Goal: Transaction & Acquisition: Book appointment/travel/reservation

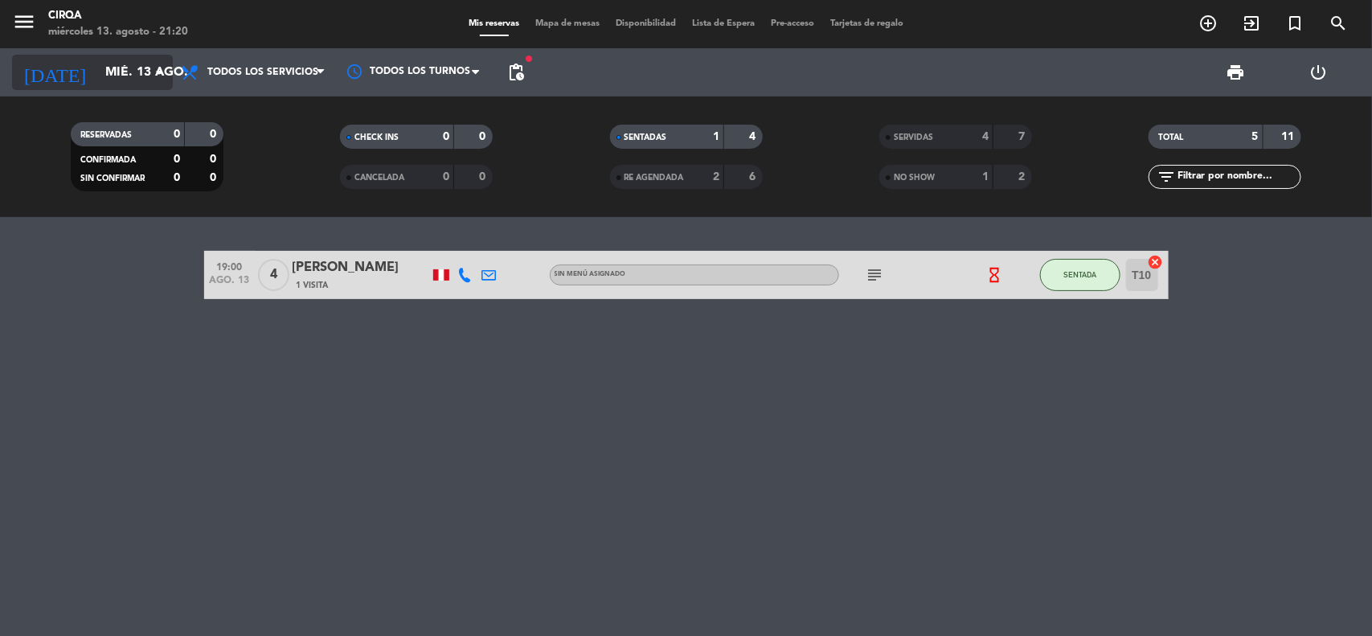
click at [155, 69] on icon "arrow_drop_down" at bounding box center [159, 72] width 19 height 19
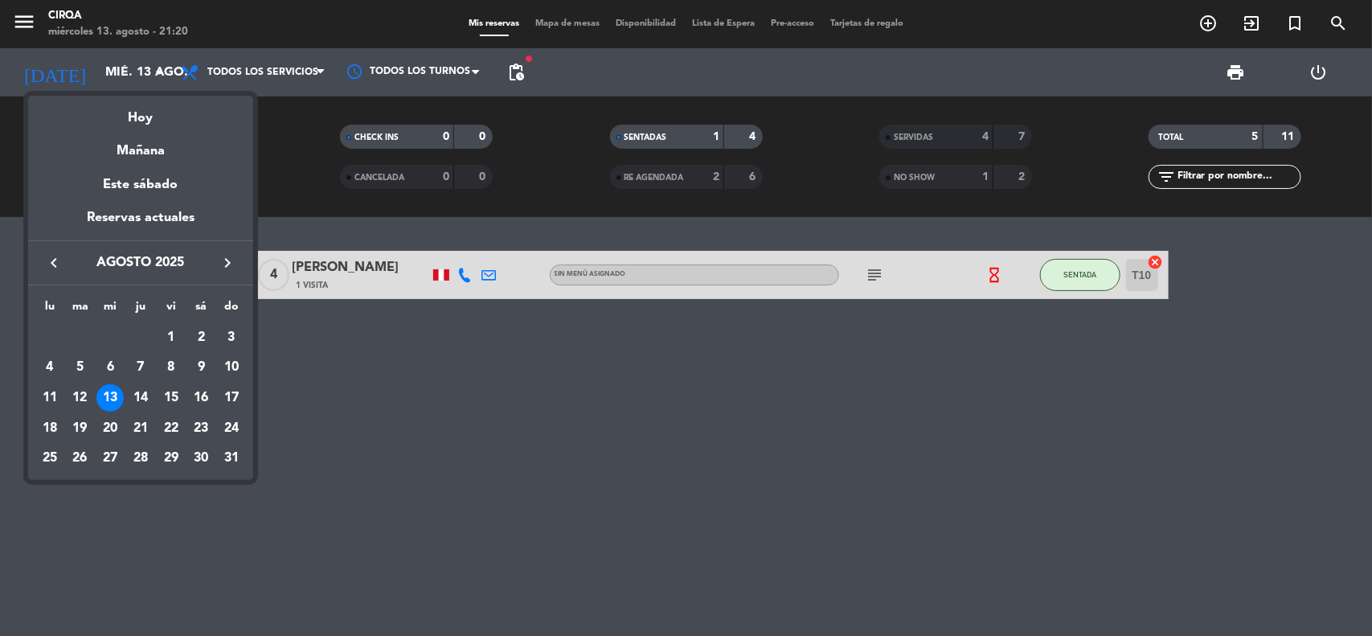
click at [1063, 291] on div at bounding box center [686, 318] width 1372 height 636
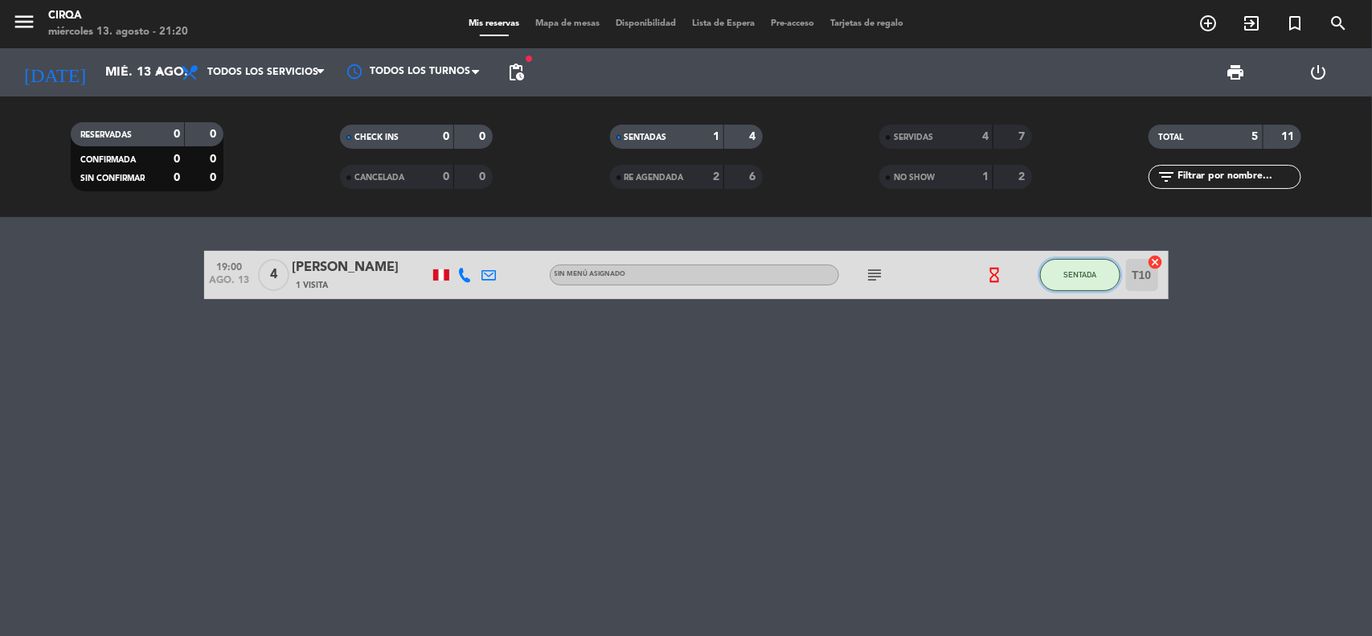
click at [1064, 282] on button "SENTADA" at bounding box center [1080, 275] width 80 height 32
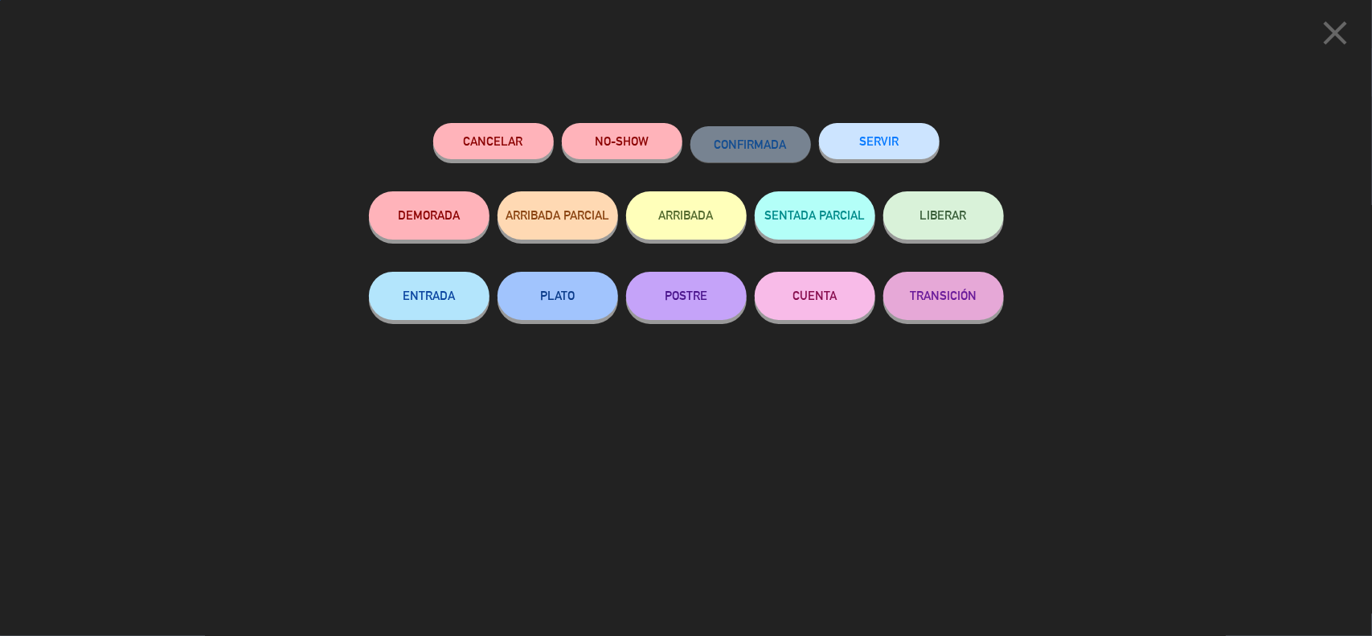
click at [860, 139] on button "SERVIR" at bounding box center [879, 141] width 121 height 36
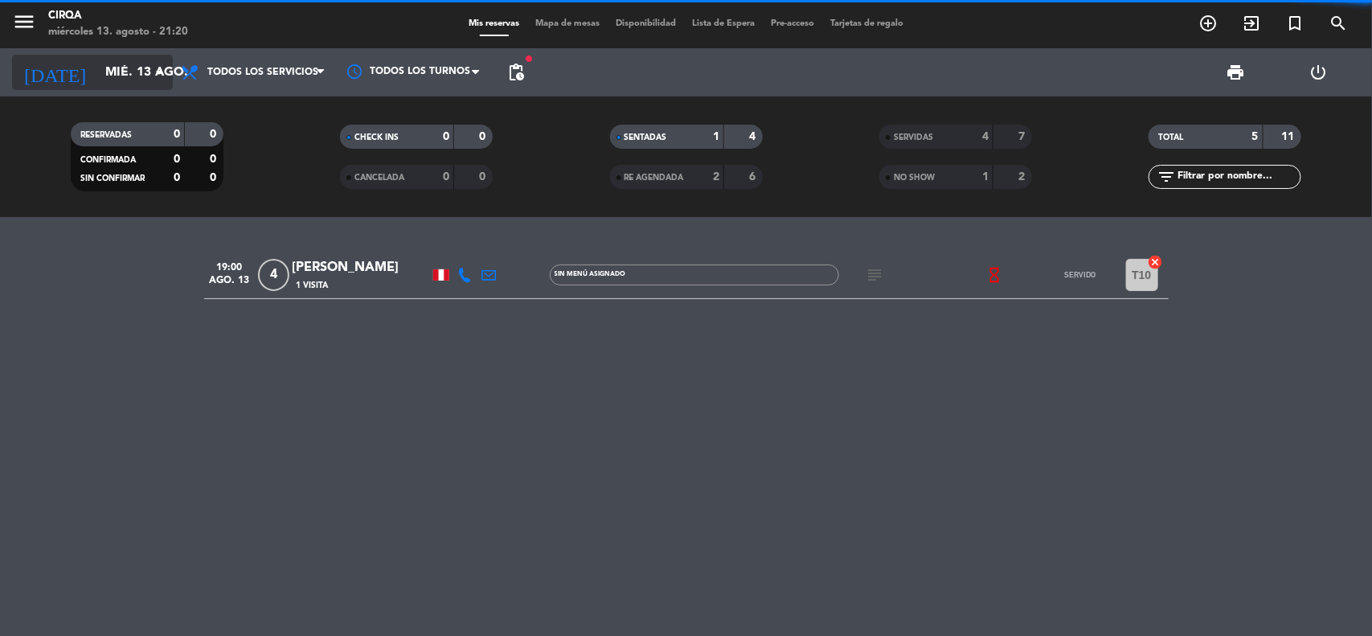
click at [126, 73] on input "mié. 13 ago." at bounding box center [182, 72] width 170 height 31
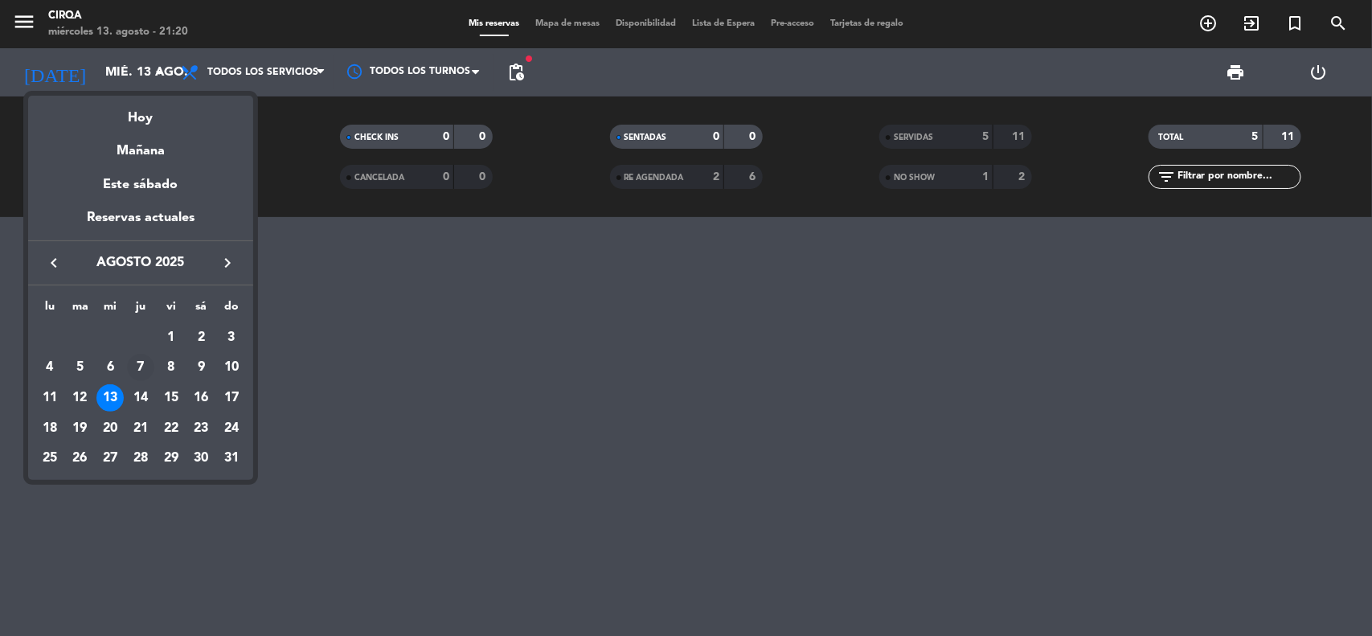
click at [146, 382] on td "7" at bounding box center [140, 367] width 31 height 31
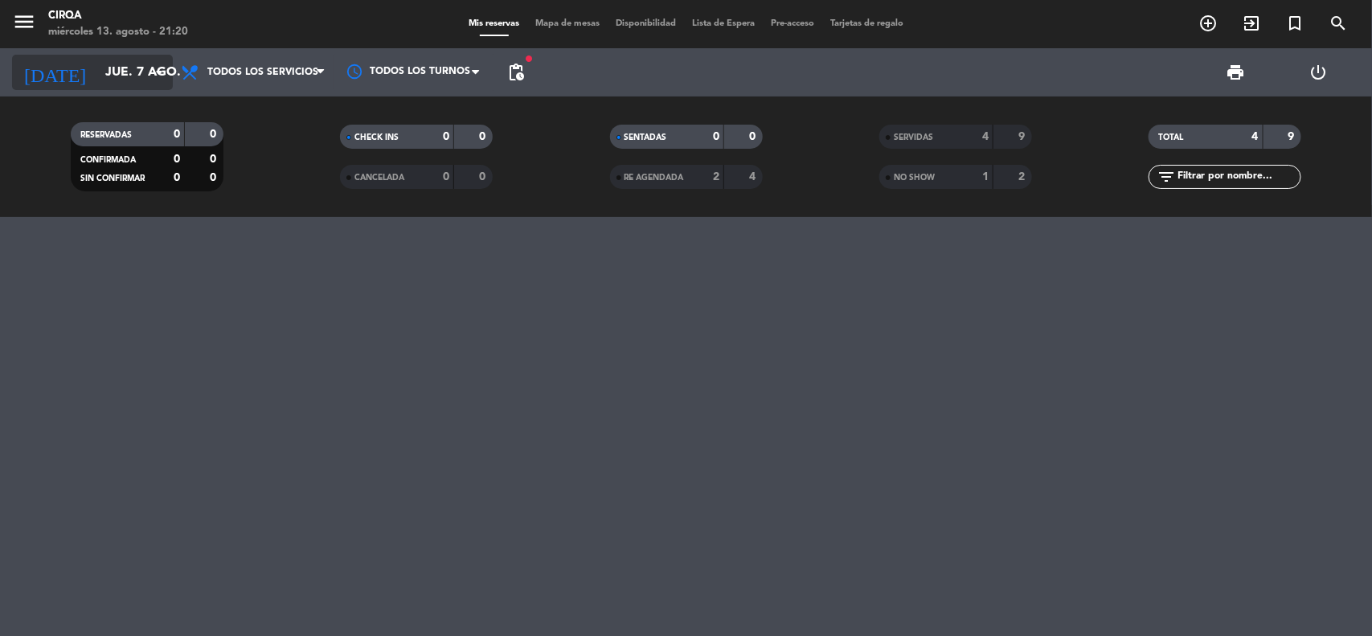
click at [126, 74] on input "jue. 7 ago." at bounding box center [182, 72] width 170 height 31
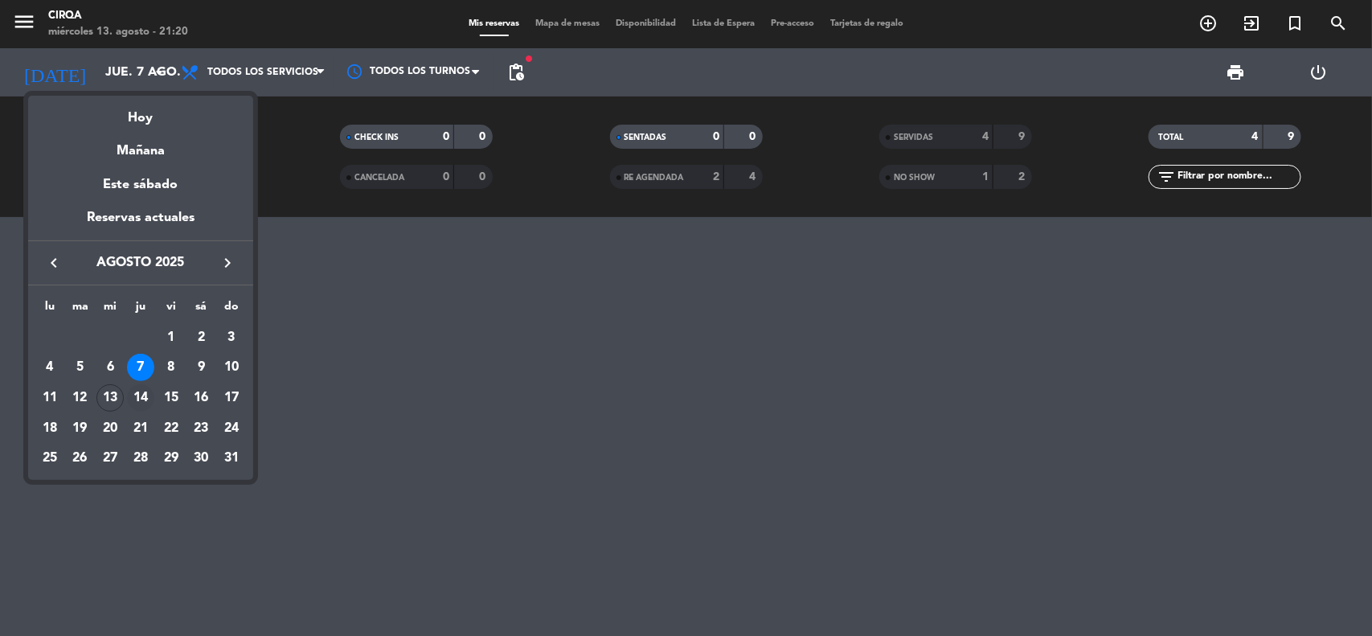
click at [131, 387] on div "14" at bounding box center [140, 397] width 27 height 27
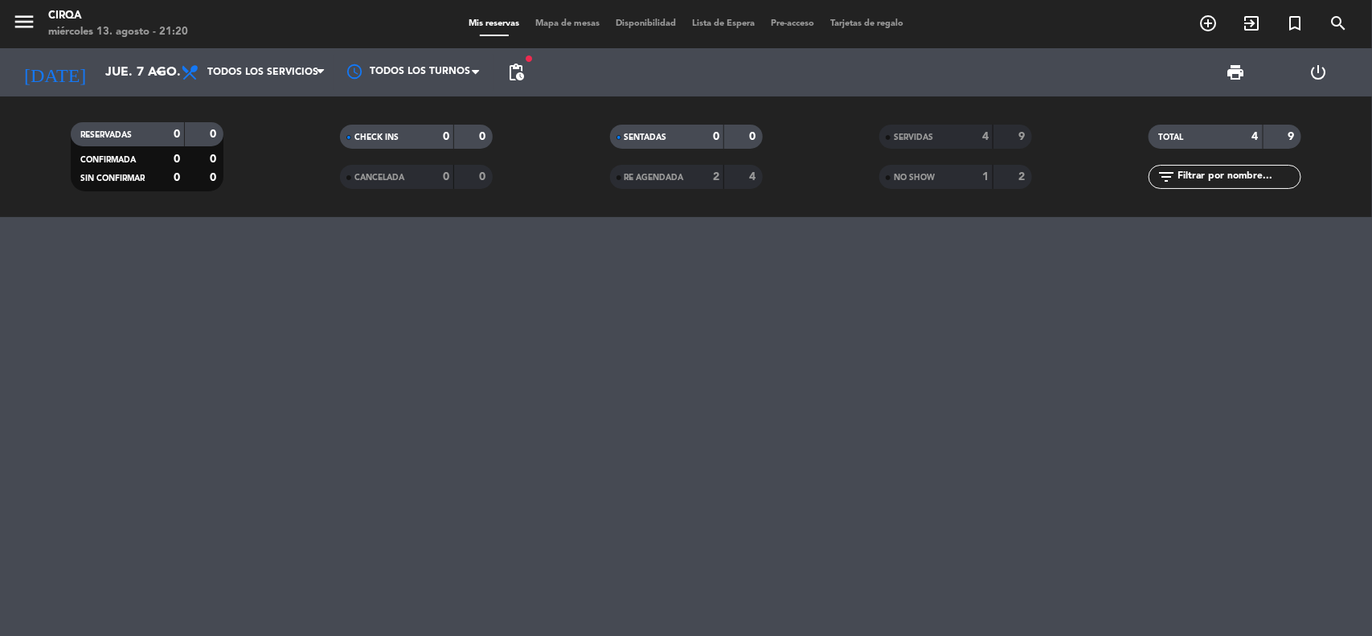
type input "jue. 14 ago."
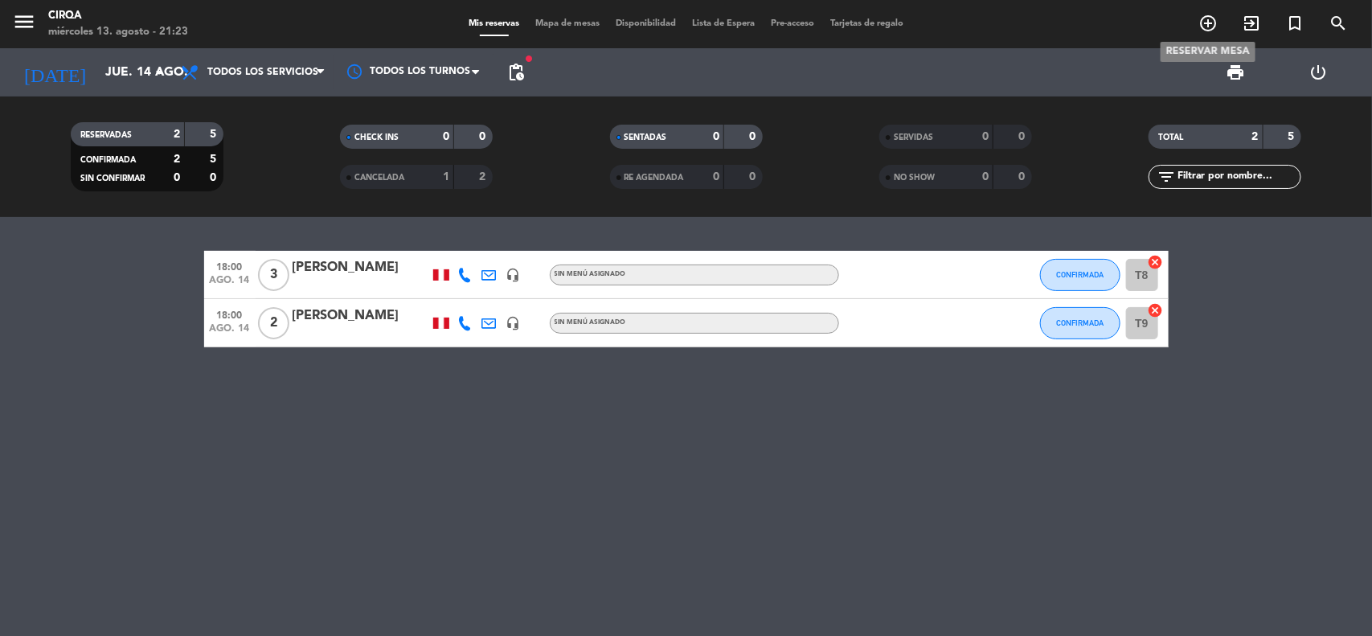
click at [1196, 21] on span "add_circle_outline" at bounding box center [1208, 23] width 43 height 27
click at [1199, 18] on icon "add_circle_outline" at bounding box center [1208, 23] width 19 height 19
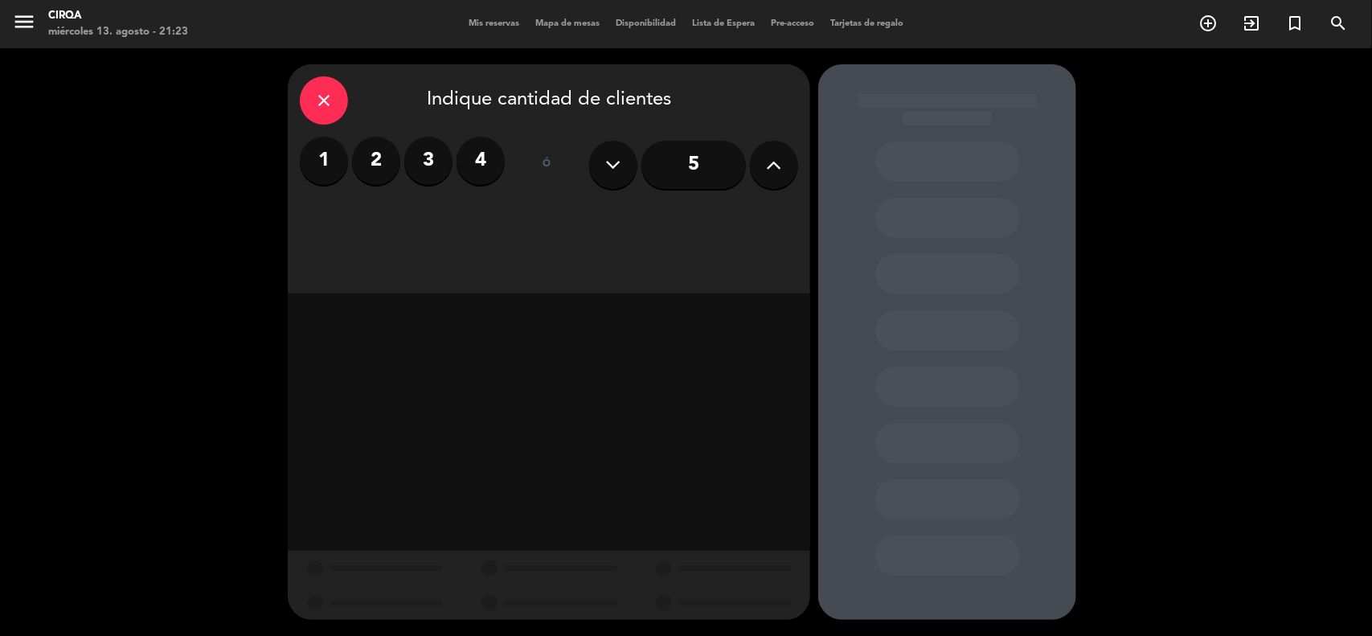
click at [346, 154] on label "1" at bounding box center [324, 161] width 48 height 48
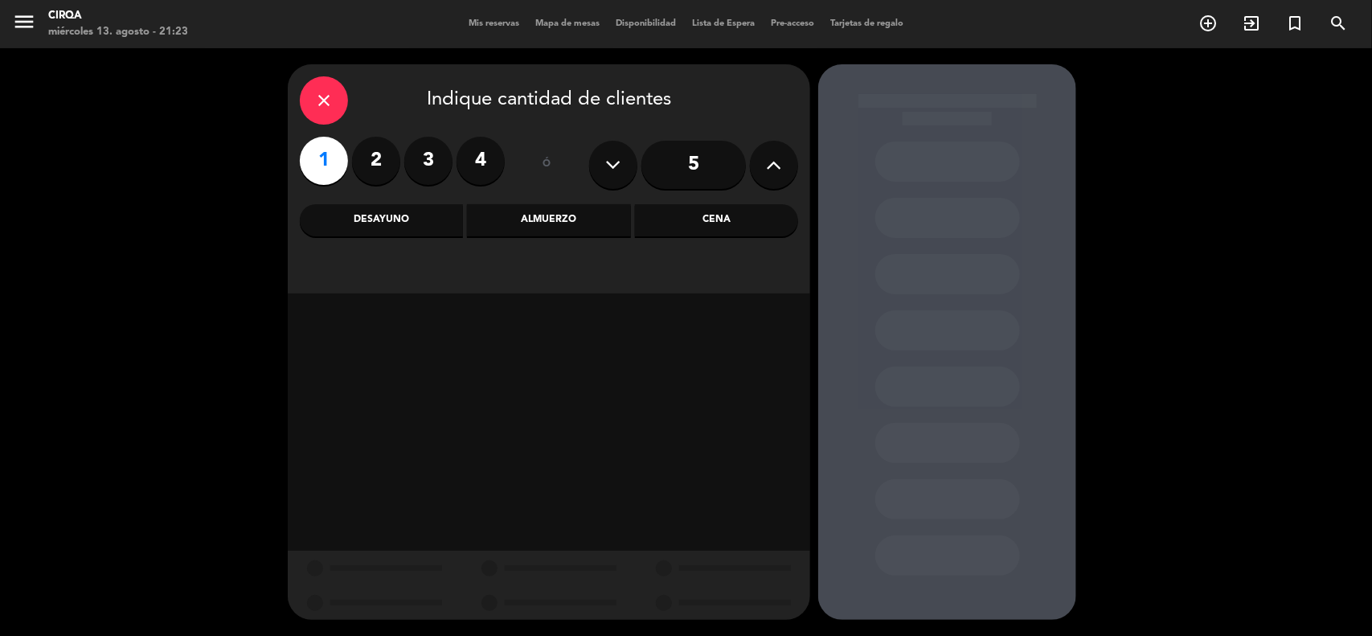
click at [577, 230] on div "Almuerzo" at bounding box center [548, 220] width 163 height 32
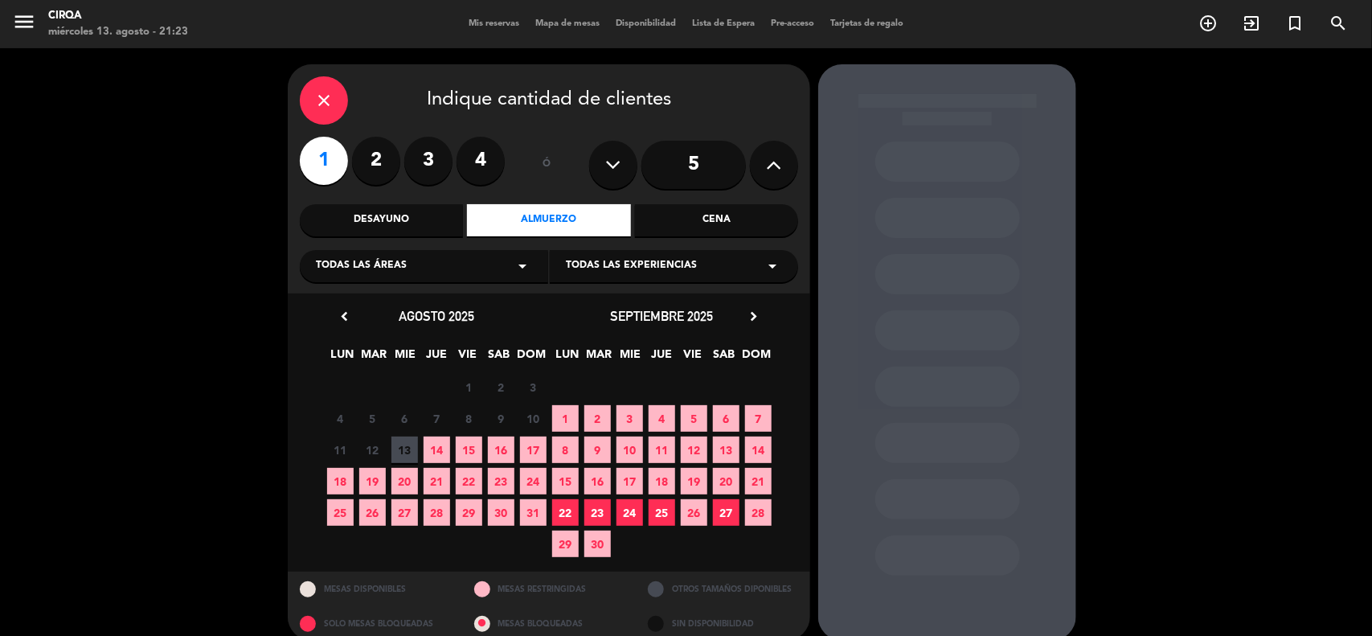
click at [442, 448] on span "14" at bounding box center [437, 450] width 27 height 27
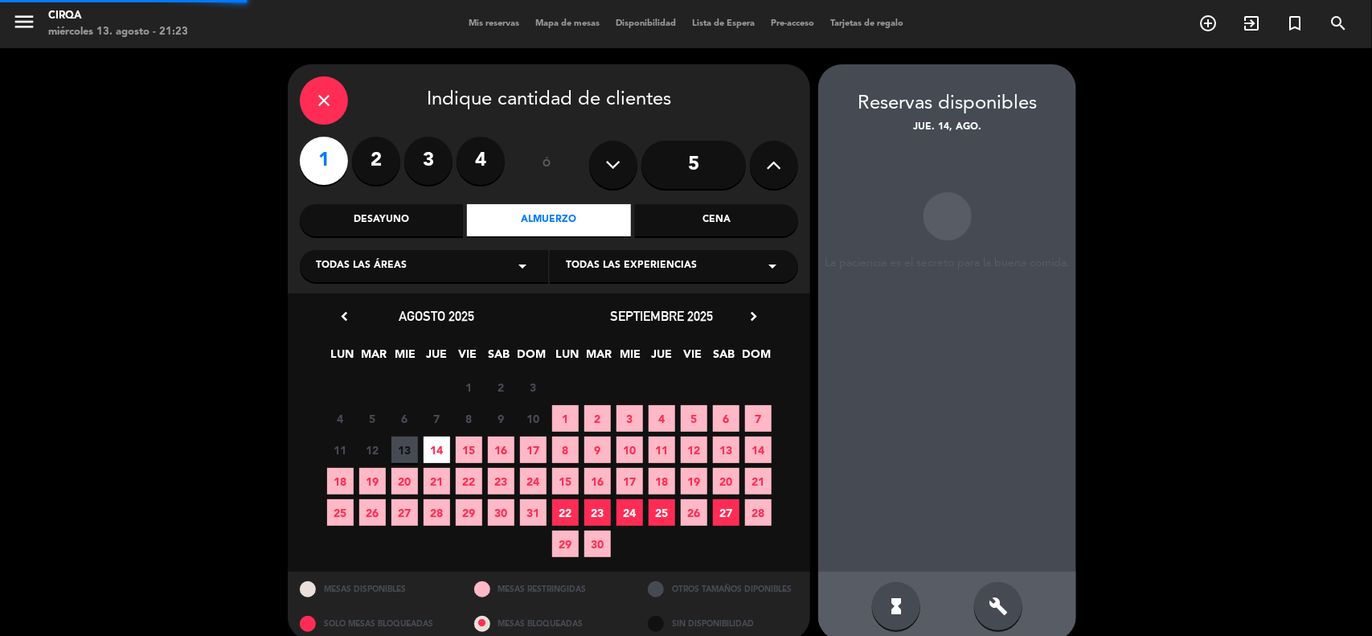
scroll to position [18, 0]
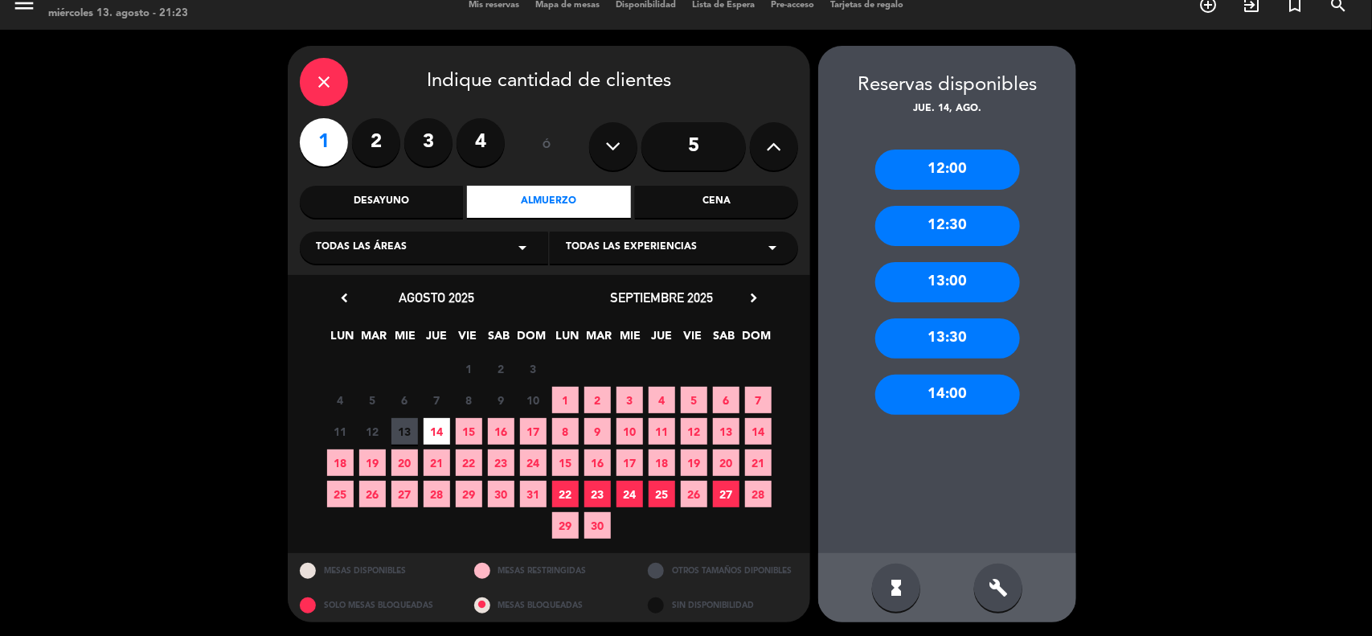
click at [914, 327] on div "13:30" at bounding box center [947, 338] width 145 height 40
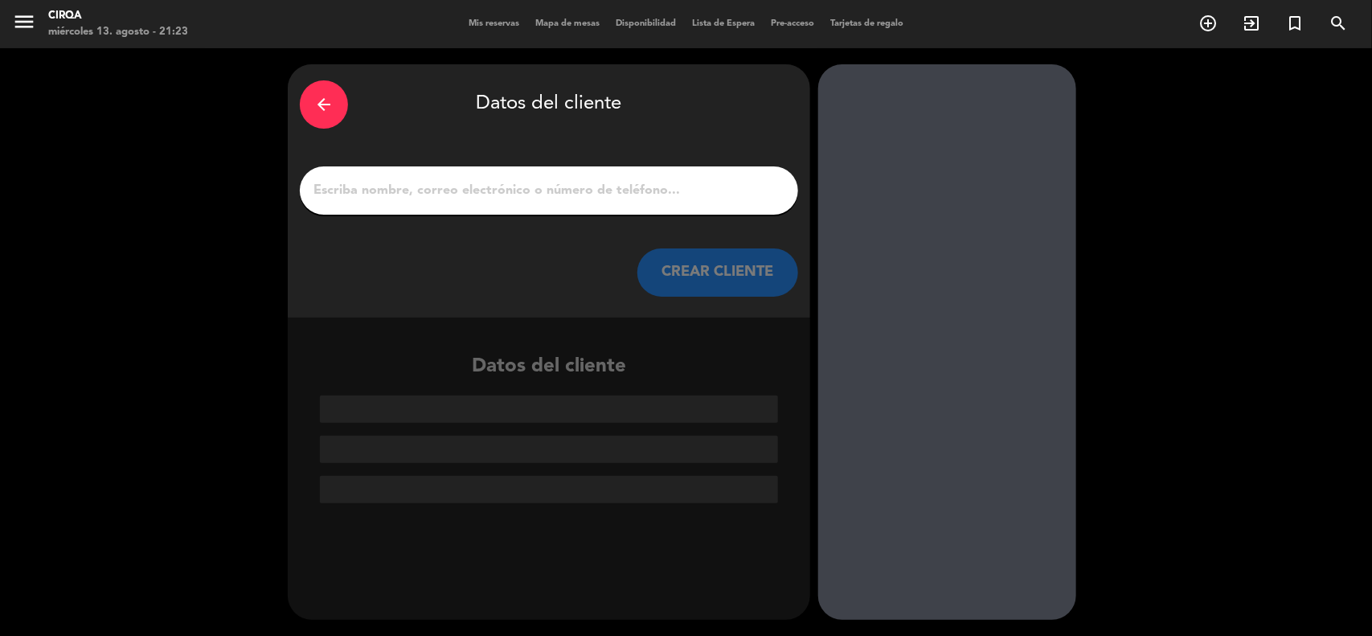
click at [519, 193] on input "1" at bounding box center [549, 190] width 474 height 23
click at [420, 193] on input "1" at bounding box center [549, 190] width 474 height 23
paste input "[PERSON_NAME] [EMAIL_ADDRESS][DOMAIN_NAME]"
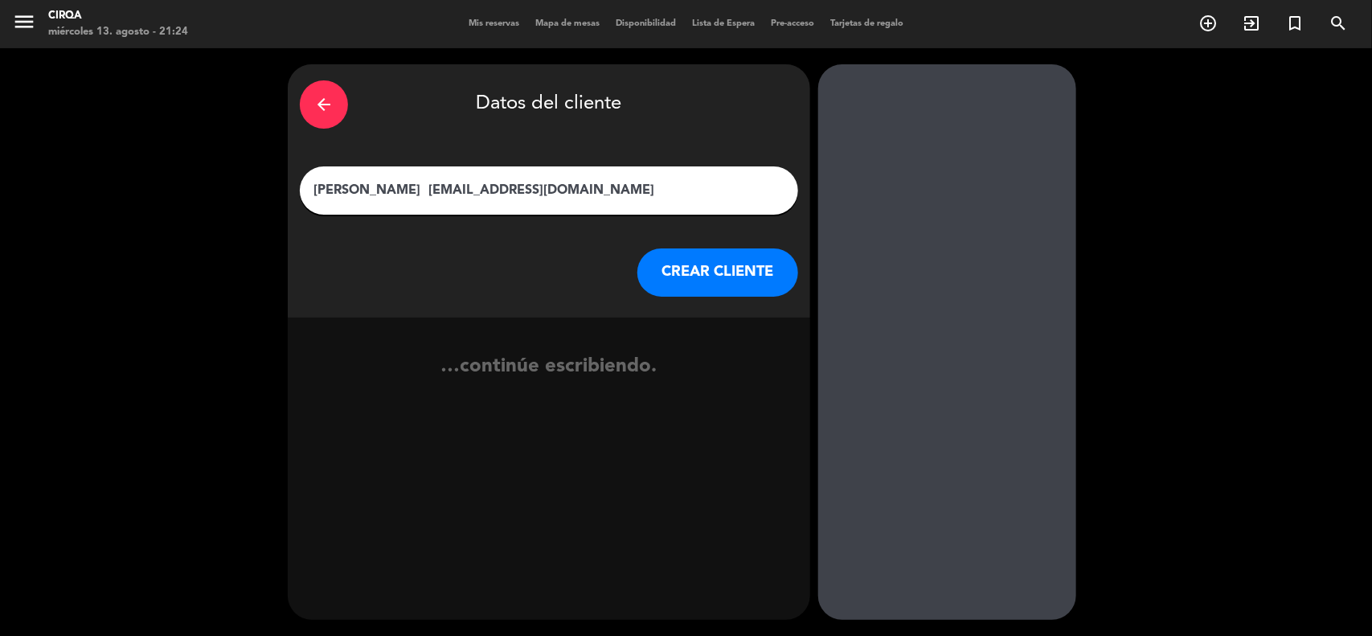
type input "[PERSON_NAME] [EMAIL_ADDRESS][DOMAIN_NAME]"
click at [676, 266] on button "CREAR CLIENTE" at bounding box center [718, 272] width 161 height 48
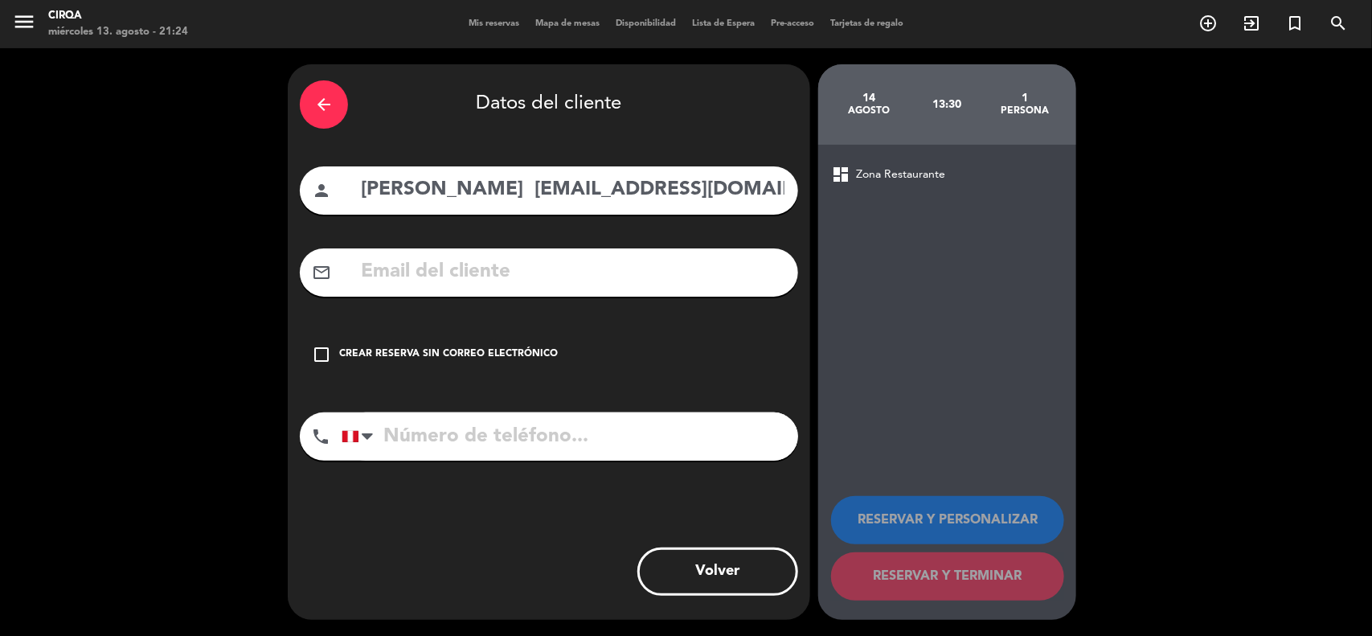
click at [575, 289] on div "mail_outline" at bounding box center [549, 272] width 498 height 48
click at [573, 277] on input "text" at bounding box center [572, 272] width 427 height 33
paste input "[PERSON_NAME] [EMAIL_ADDRESS][DOMAIN_NAME]"
type input "[PERSON_NAME] [EMAIL_ADDRESS][DOMAIN_NAME]"
drag, startPoint x: 537, startPoint y: 187, endPoint x: 843, endPoint y: 191, distance: 305.5
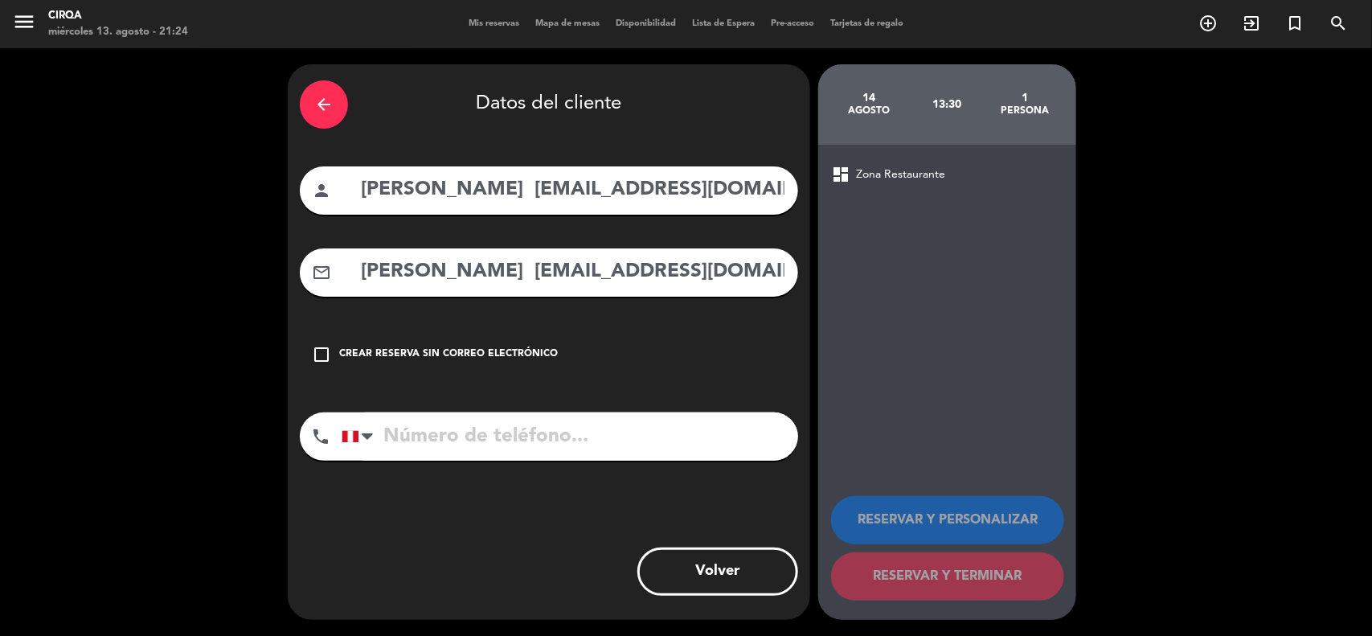
click at [843, 191] on div "arrow_back Datos del cliente person [PERSON_NAME] [EMAIL_ADDRESS][DOMAIN_NAME] …" at bounding box center [686, 342] width 1372 height 588
type input "[PERSON_NAME]"
drag, startPoint x: 539, startPoint y: 277, endPoint x: 173, endPoint y: 315, distance: 368.5
click at [173, 315] on div "arrow_back Datos del cliente person [PERSON_NAME] mail_outline [EMAIL_ADDRESS][…" at bounding box center [686, 342] width 1372 height 588
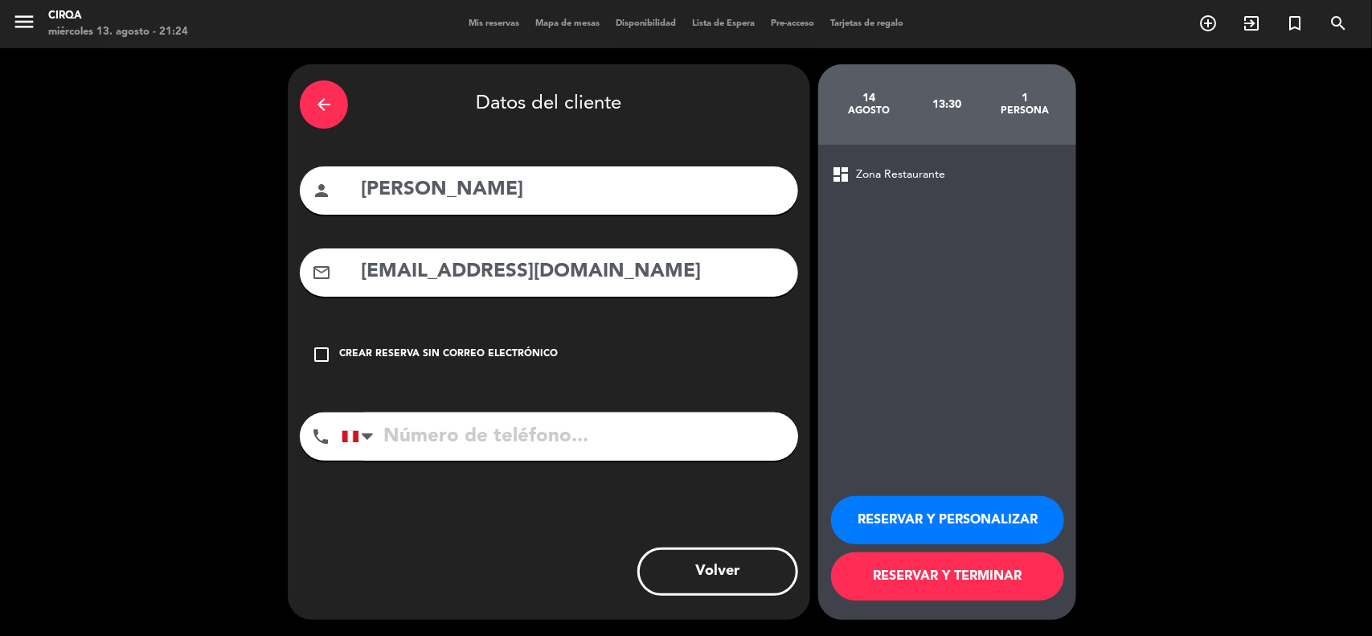
type input "[EMAIL_ADDRESS][DOMAIN_NAME]"
click at [474, 438] on input "tel" at bounding box center [570, 436] width 457 height 48
paste input "[PHONE_NUMBER]"
type input "[PHONE_NUMBER]"
click at [907, 575] on button "RESERVAR Y TERMINAR" at bounding box center [947, 576] width 233 height 48
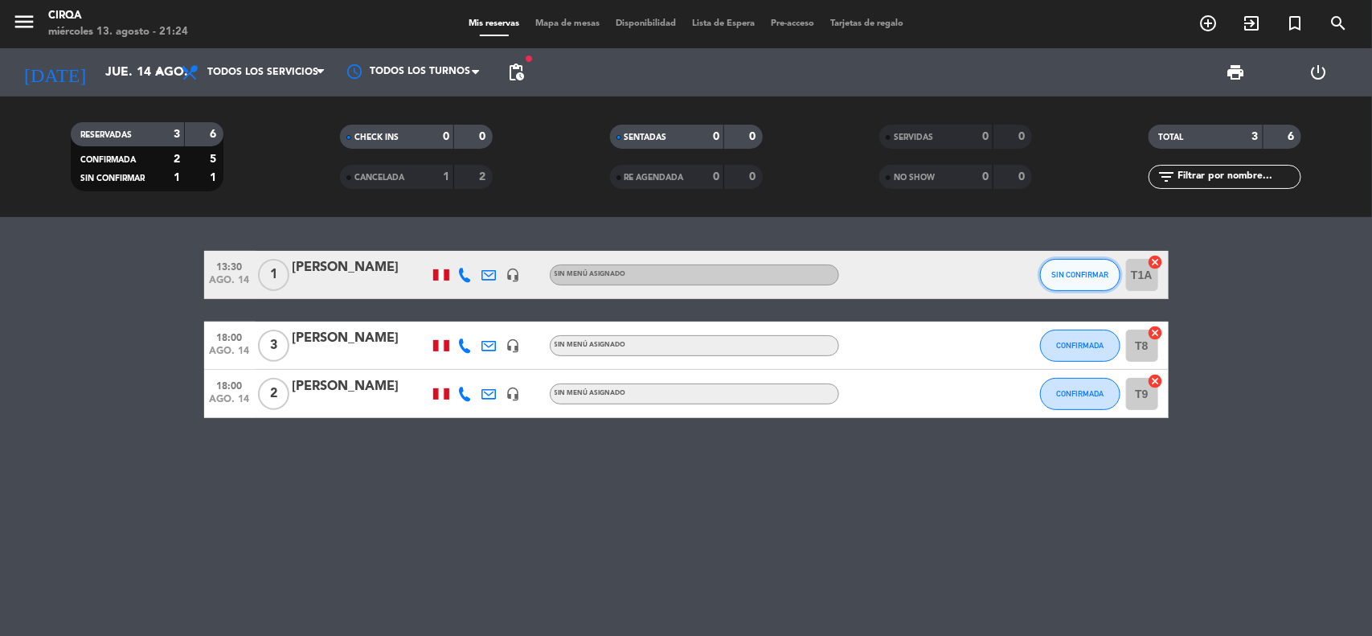
click at [1063, 263] on button "SIN CONFIRMAR" at bounding box center [1080, 275] width 80 height 32
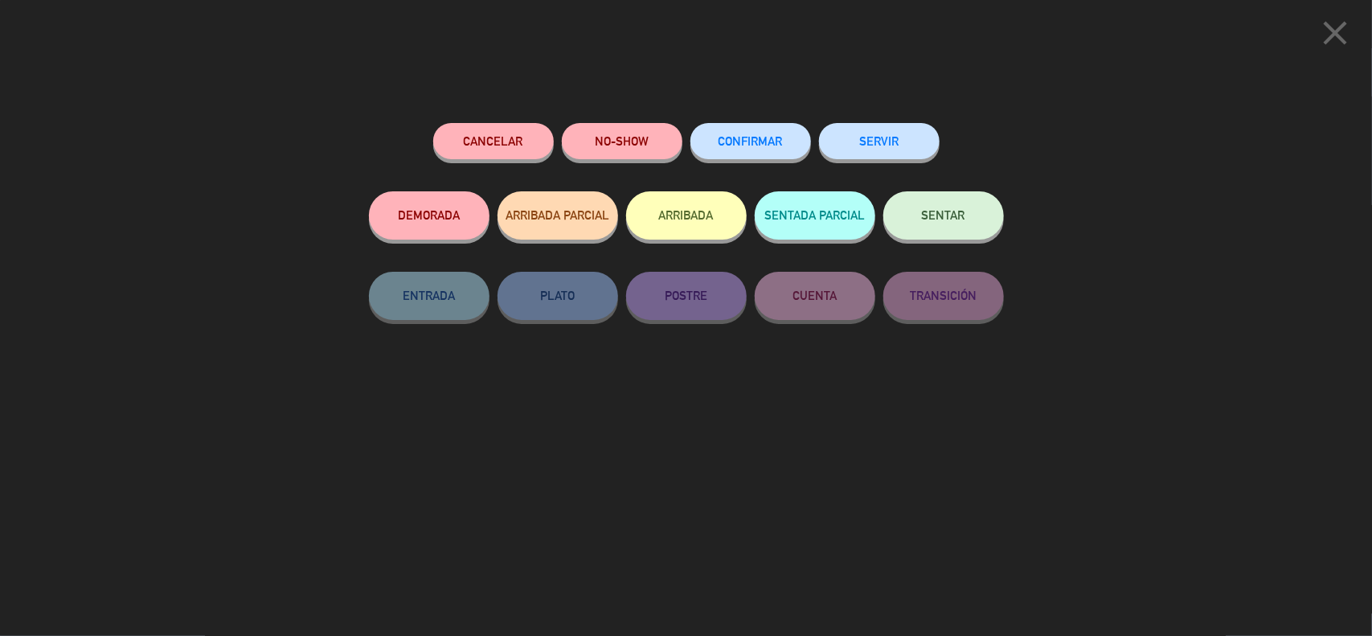
click at [776, 143] on span "CONFIRMAR" at bounding box center [751, 141] width 64 height 14
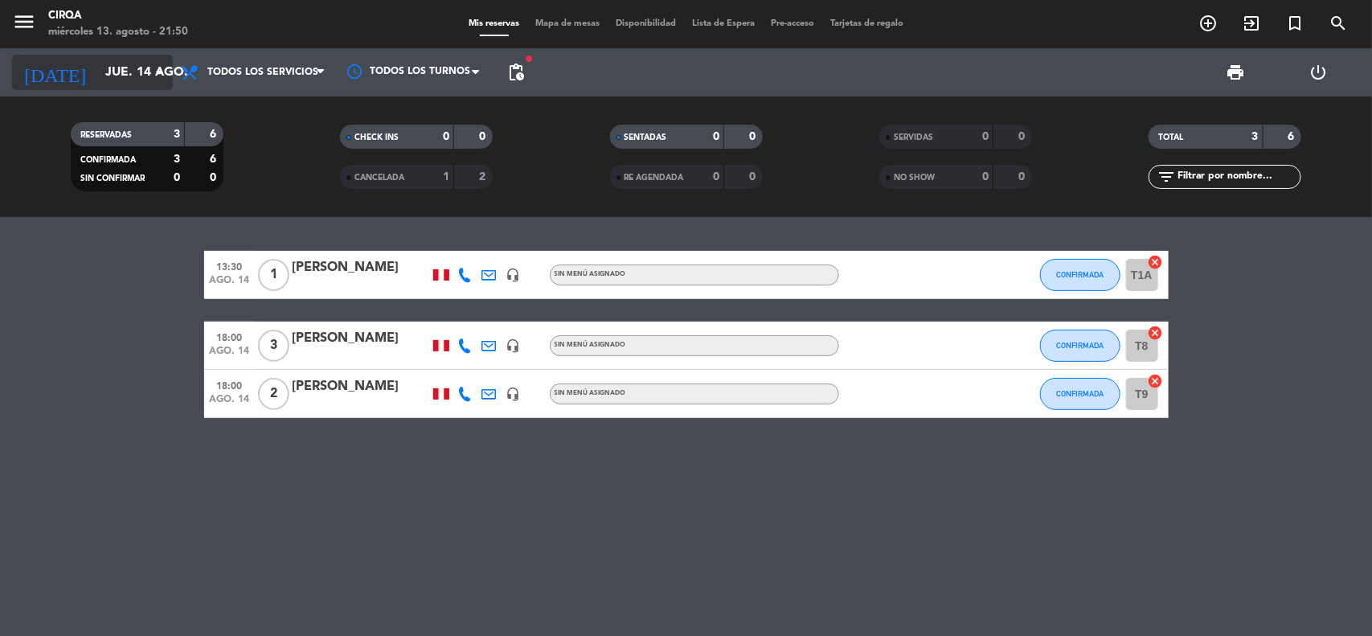
click at [113, 76] on input "jue. 14 ago." at bounding box center [182, 72] width 170 height 31
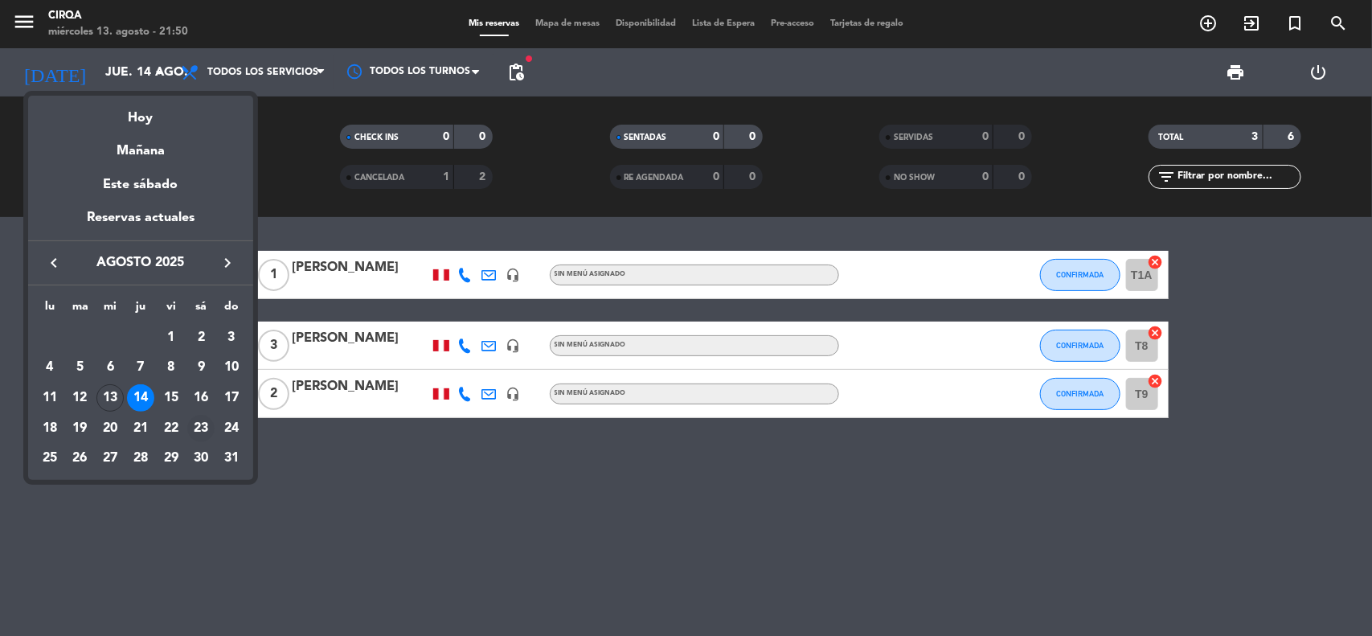
click at [195, 424] on div "23" at bounding box center [200, 428] width 27 height 27
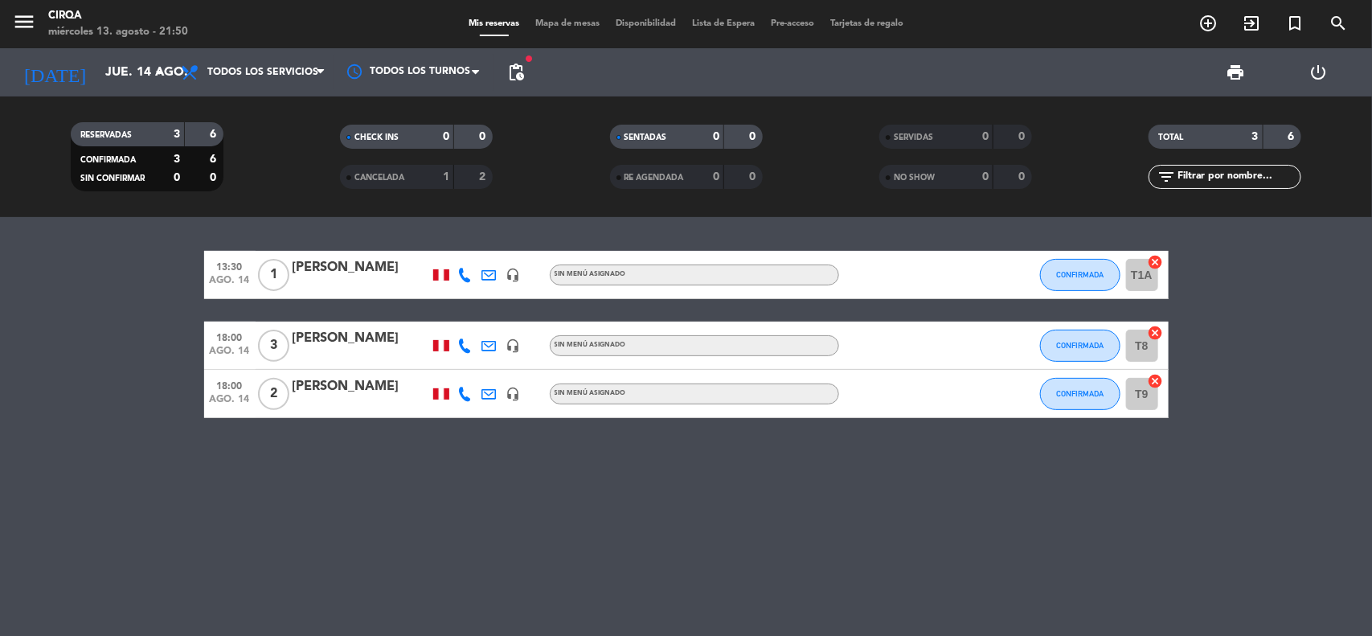
type input "sáb. 23 ago."
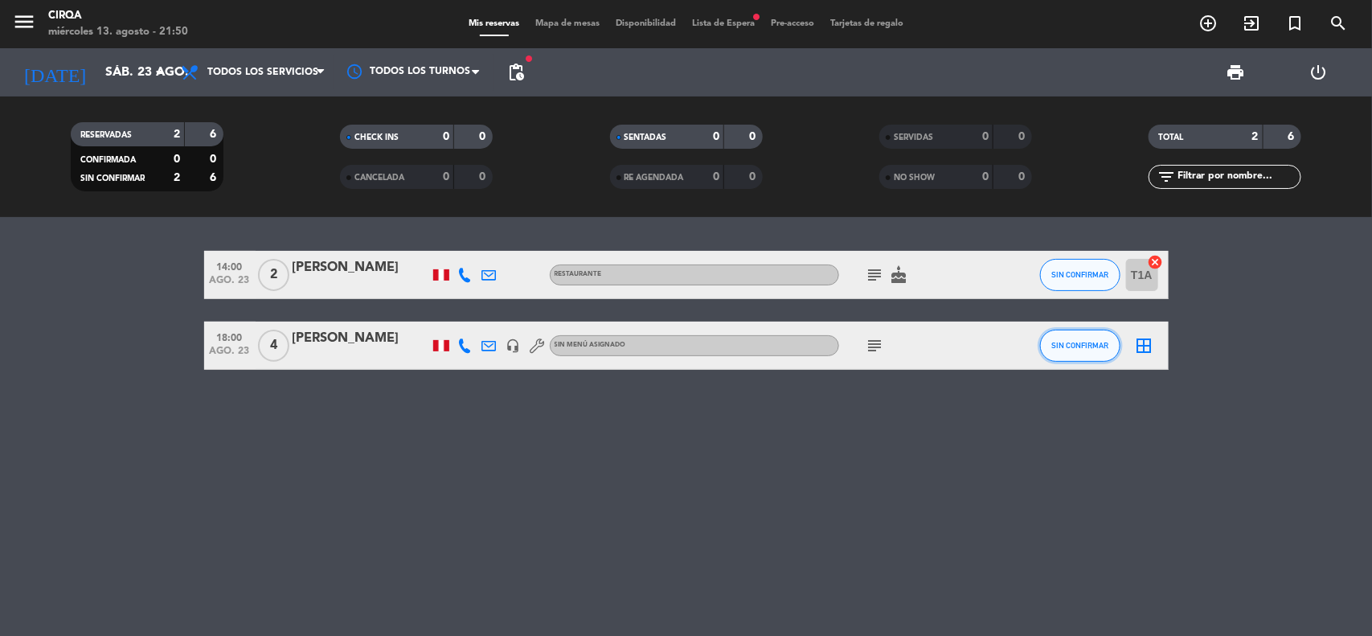
click at [1066, 334] on button "SIN CONFIRMAR" at bounding box center [1080, 346] width 80 height 32
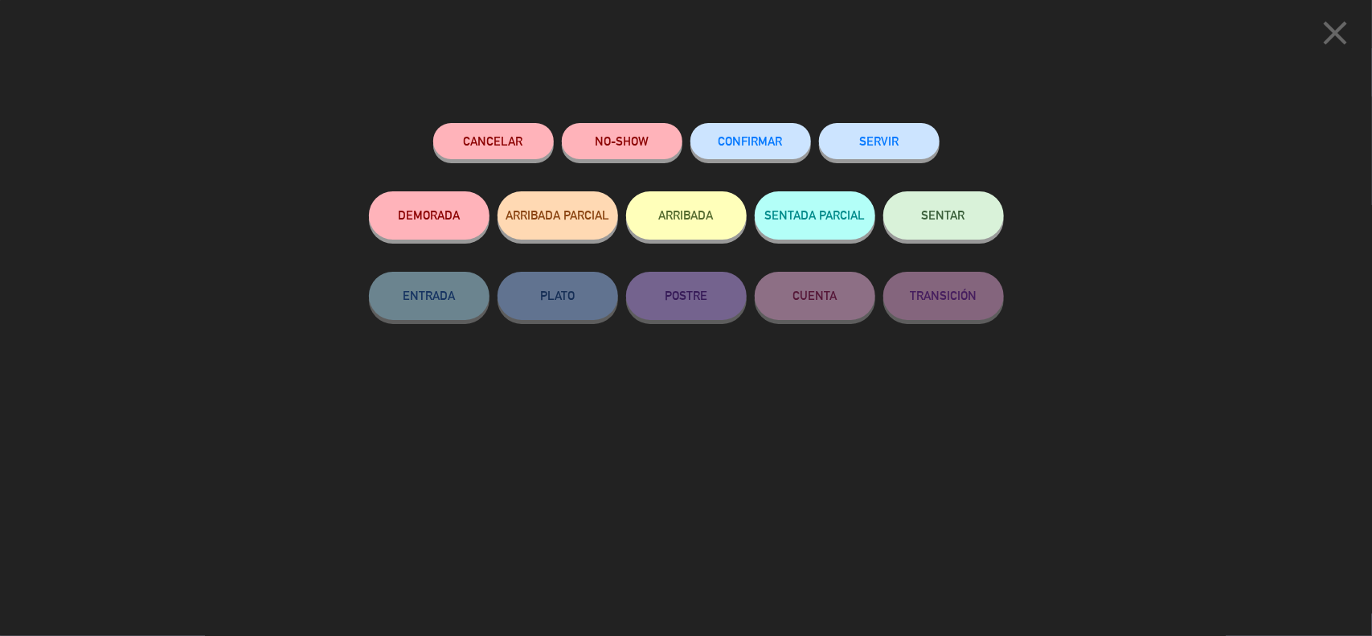
click at [810, 147] on div "Cancelar NO-SHOW CONFIRMAR SERVIR" at bounding box center [686, 157] width 635 height 68
click at [738, 137] on span "CONFIRMAR" at bounding box center [751, 141] width 64 height 14
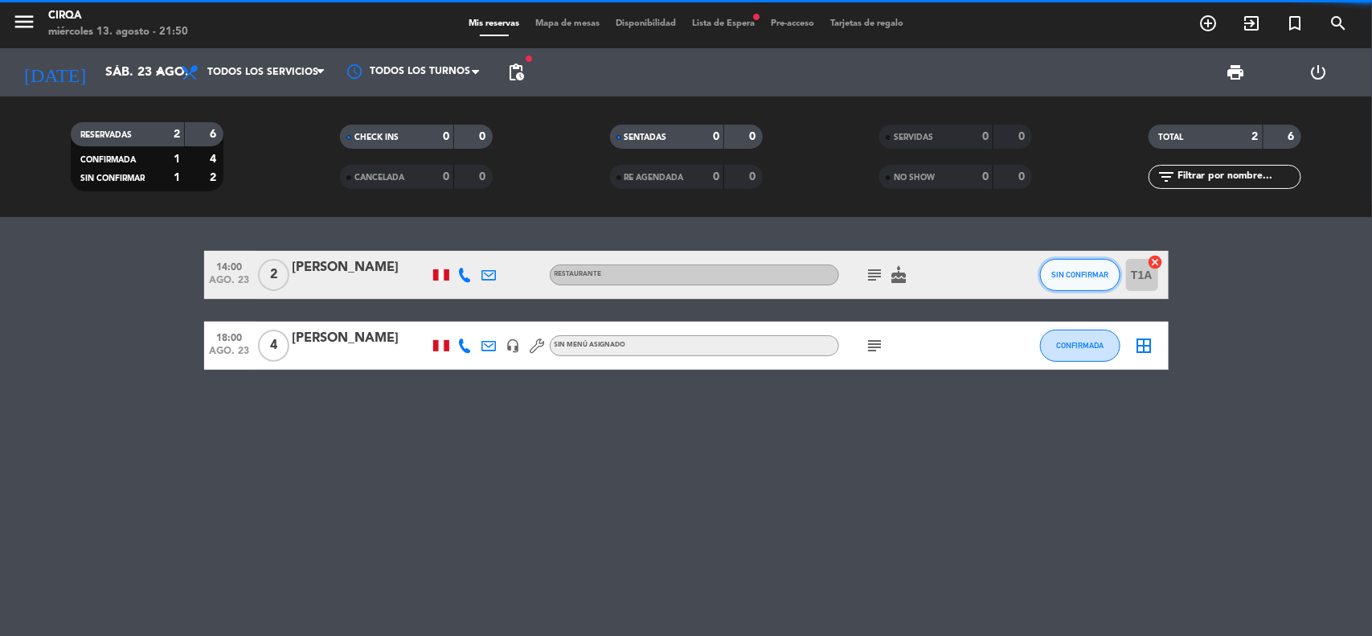
click at [1096, 277] on span "SIN CONFIRMAR" at bounding box center [1080, 274] width 57 height 9
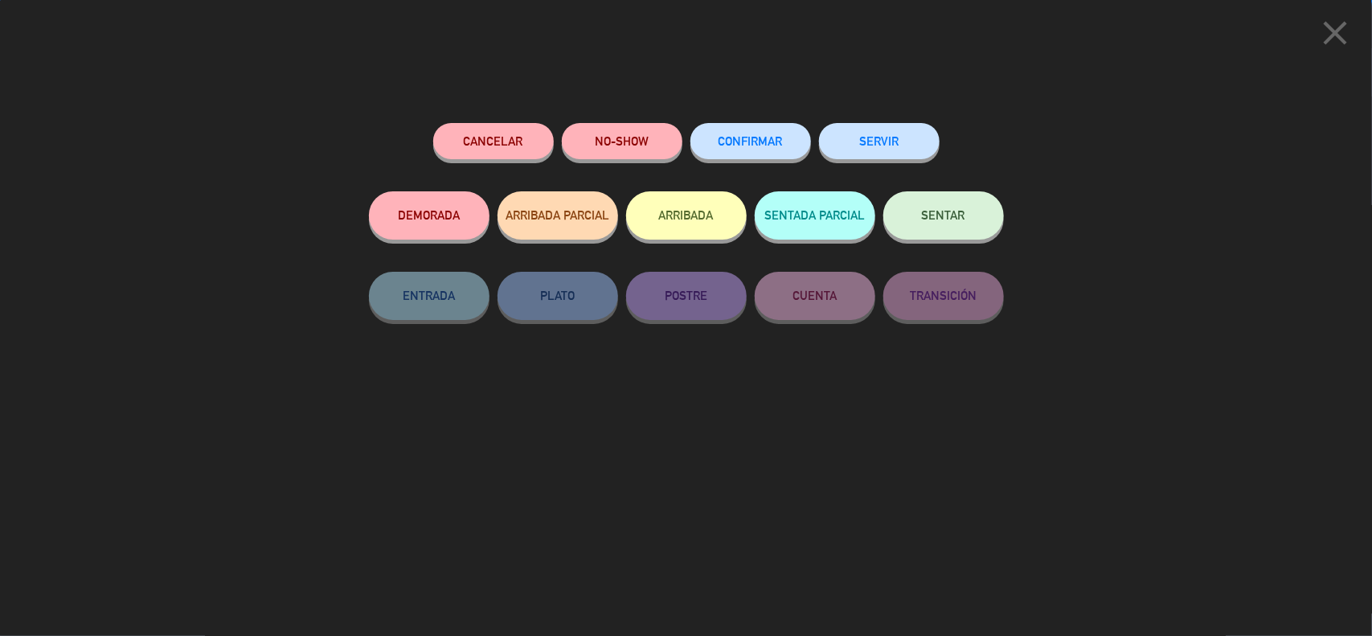
click at [724, 150] on button "CONFIRMAR" at bounding box center [751, 141] width 121 height 36
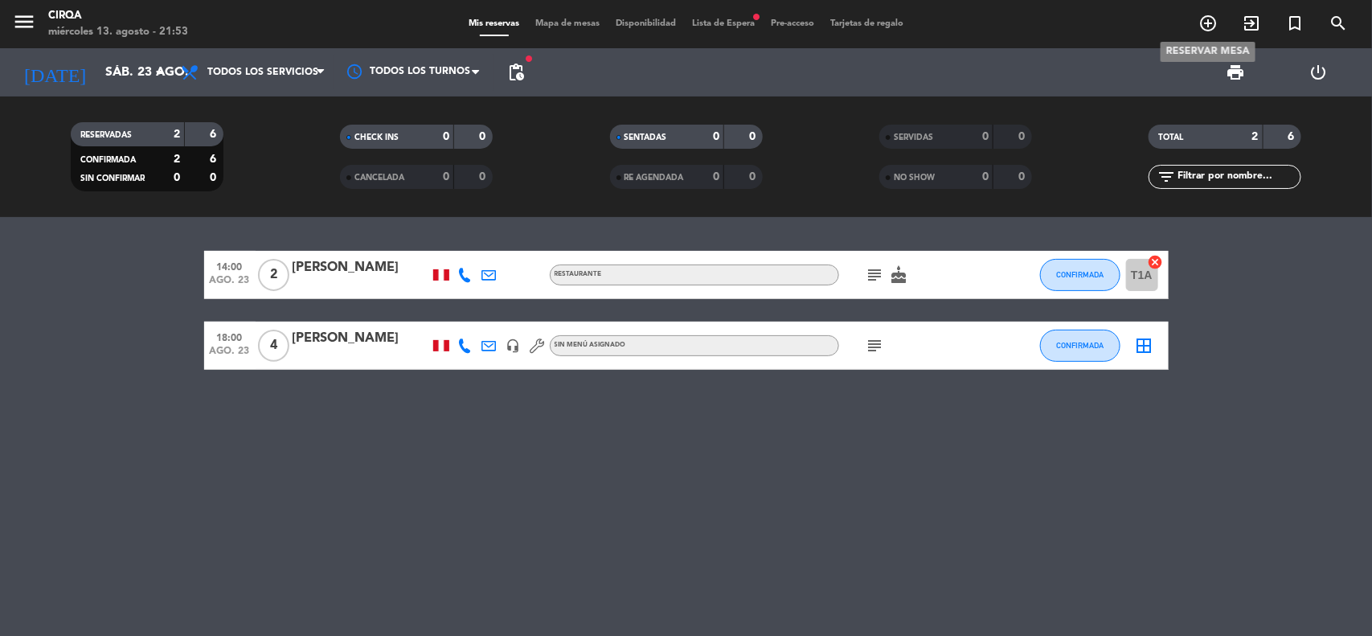
click at [1199, 16] on icon "add_circle_outline" at bounding box center [1208, 23] width 19 height 19
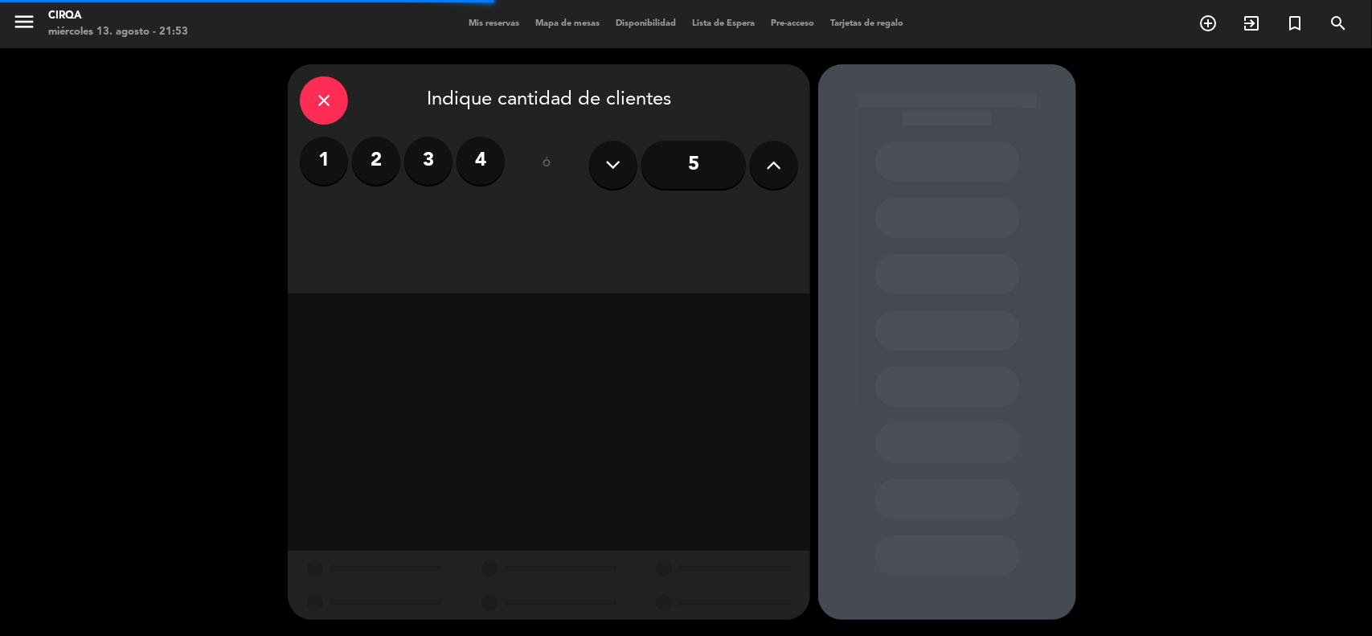
click at [396, 166] on label "2" at bounding box center [376, 161] width 48 height 48
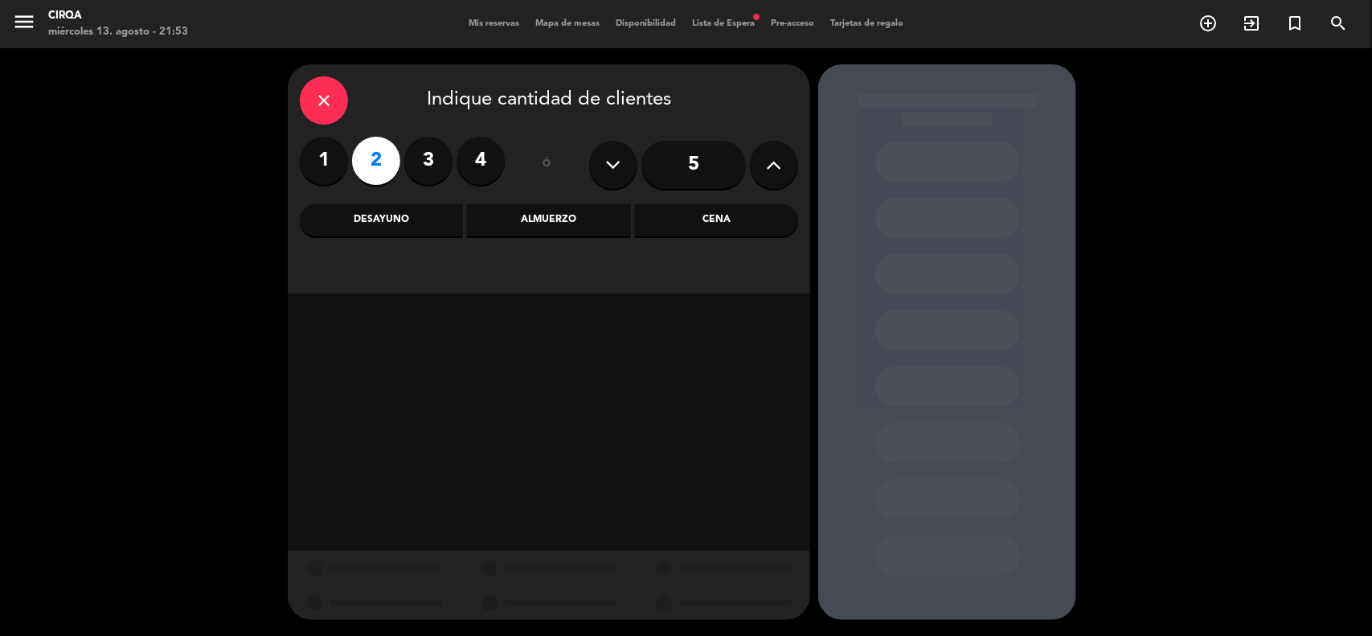
click at [663, 223] on div "Cena" at bounding box center [716, 220] width 163 height 32
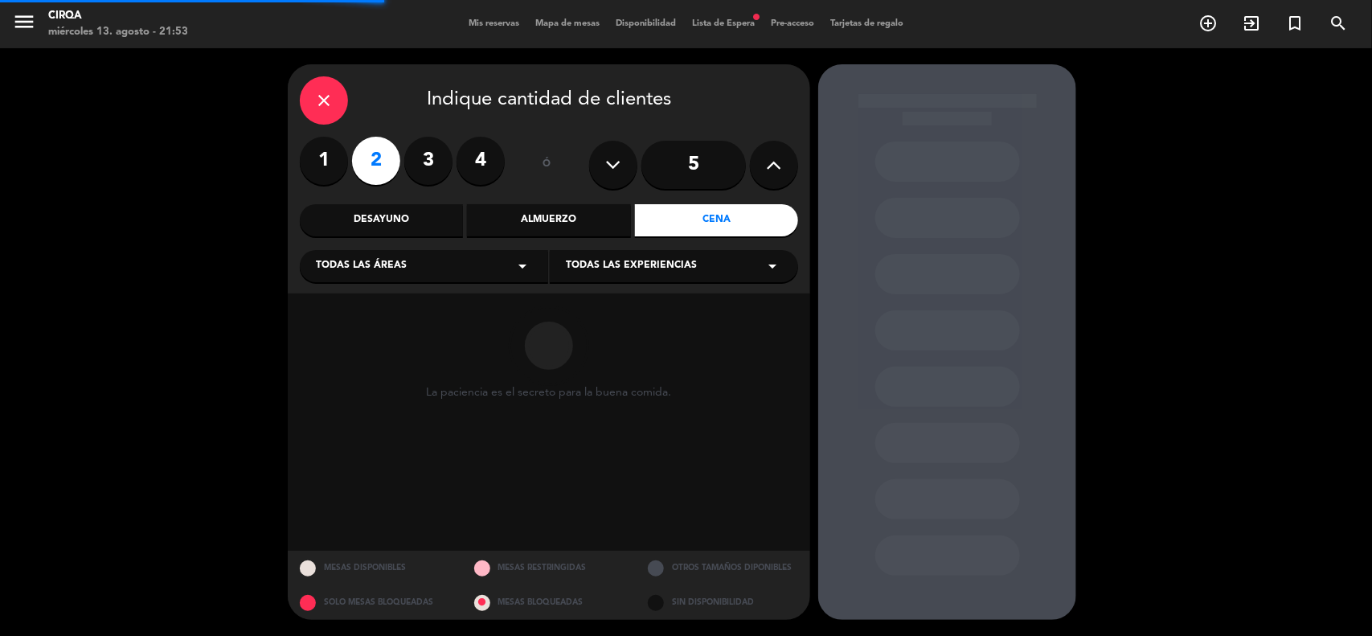
click at [482, 258] on div "Todas las áreas arrow_drop_down" at bounding box center [424, 266] width 248 height 32
click at [407, 303] on div "Zona Restaurante" at bounding box center [424, 306] width 216 height 16
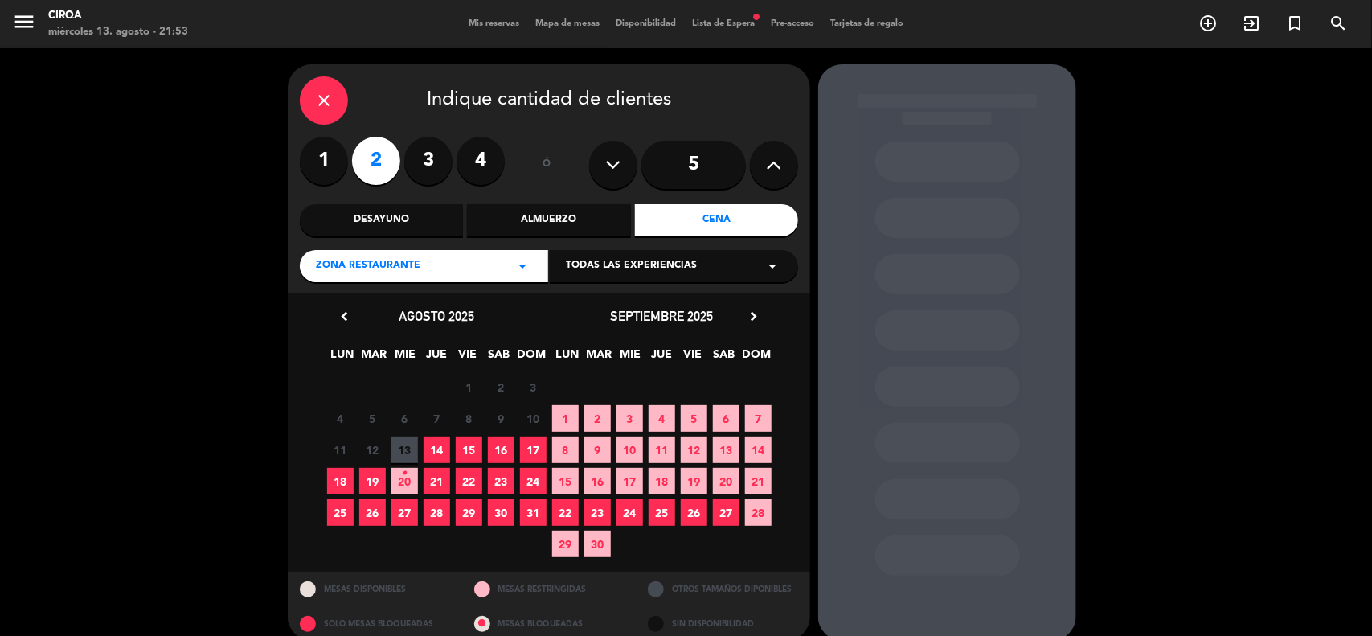
click at [491, 480] on span "23" at bounding box center [501, 481] width 27 height 27
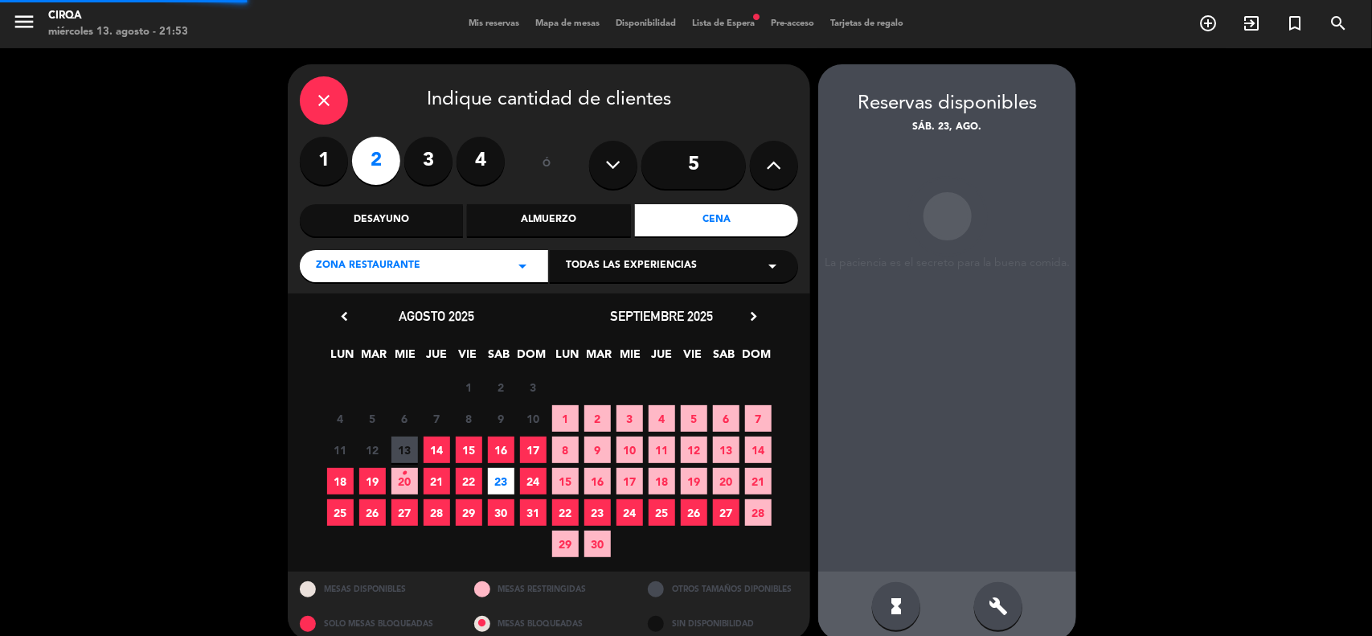
scroll to position [18, 0]
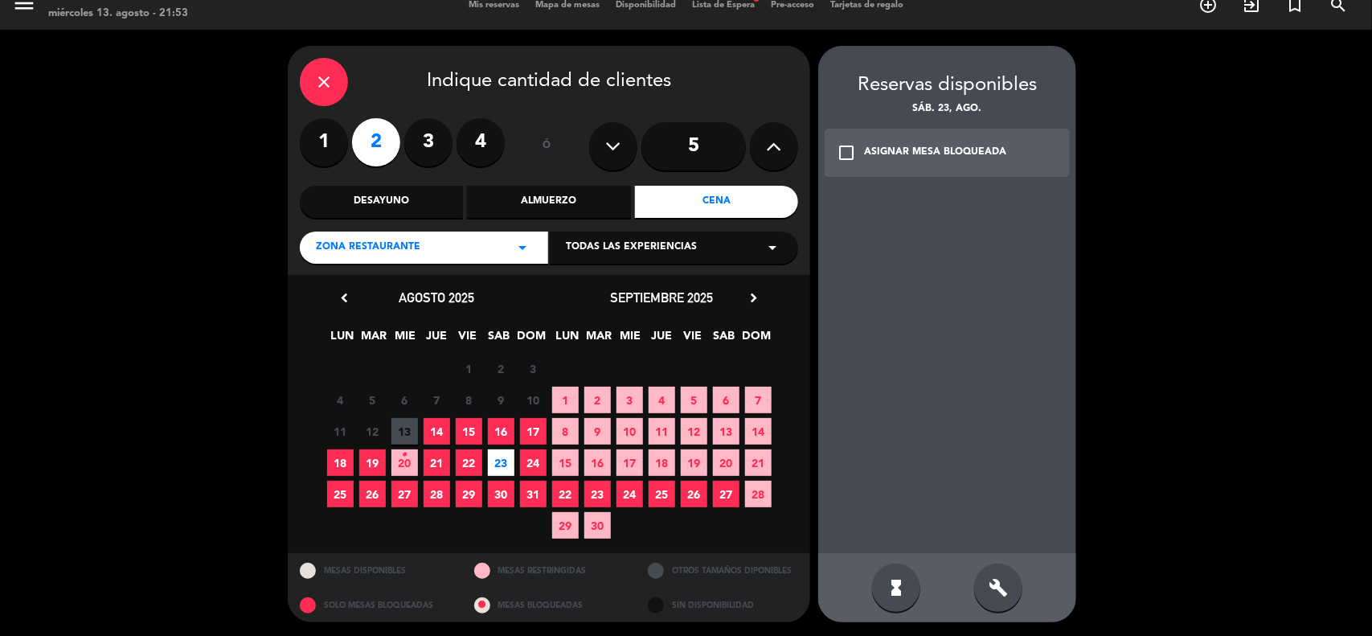
click at [876, 175] on div "check_box_outline_blank ASIGNAR MESA BLOQUEADA" at bounding box center [947, 153] width 245 height 48
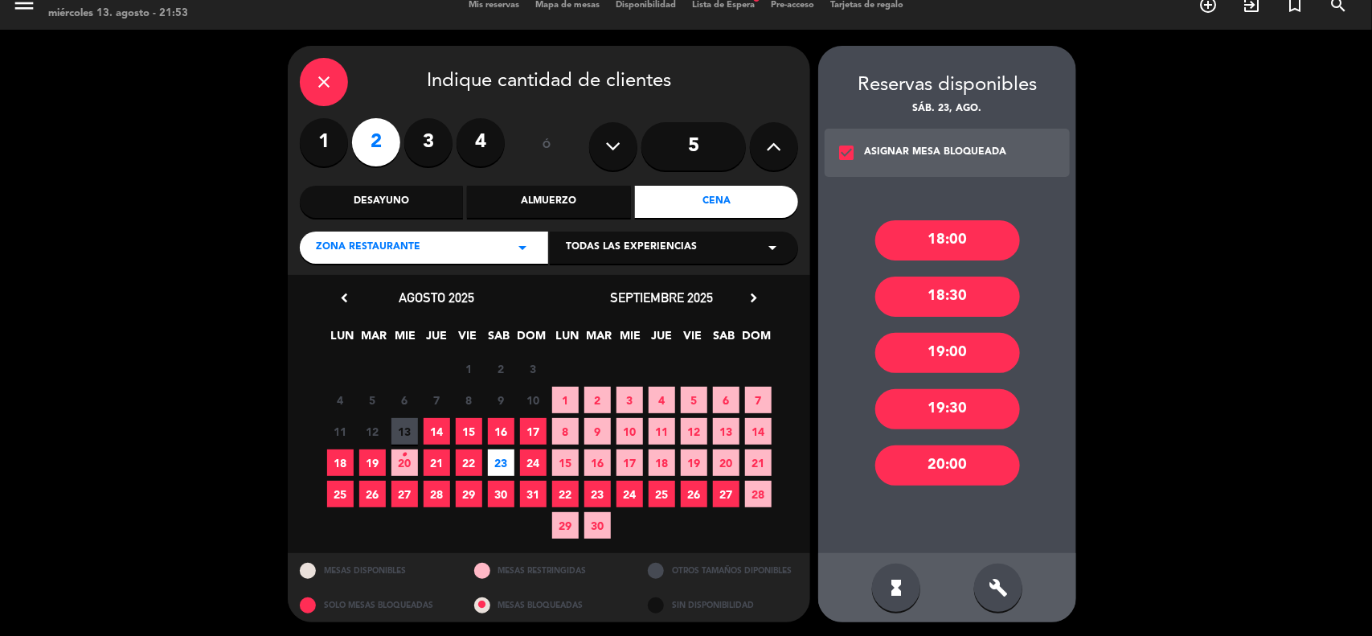
click at [942, 364] on div "19:00" at bounding box center [947, 353] width 145 height 40
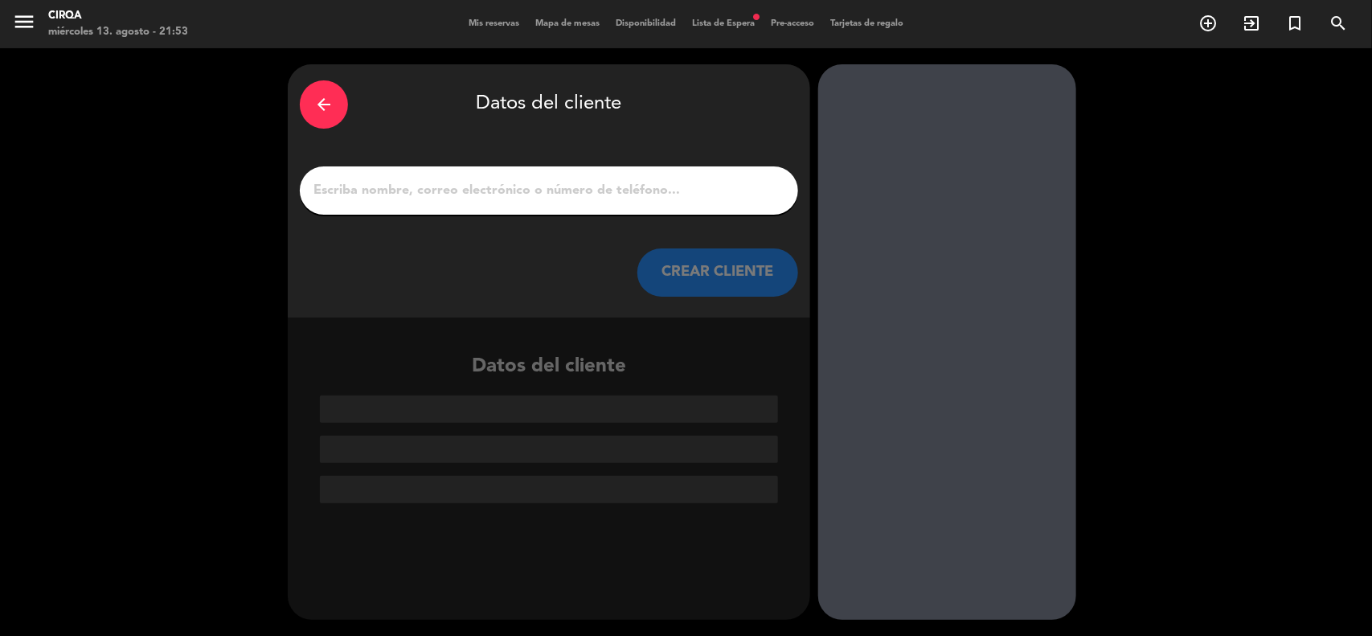
click at [376, 203] on div at bounding box center [549, 190] width 498 height 48
click at [379, 185] on input "1" at bounding box center [549, 190] width 474 height 23
paste input "[PERSON_NAME][DATE] 2 personas [EMAIL_ADDRESS][DOMAIN_NAME]"
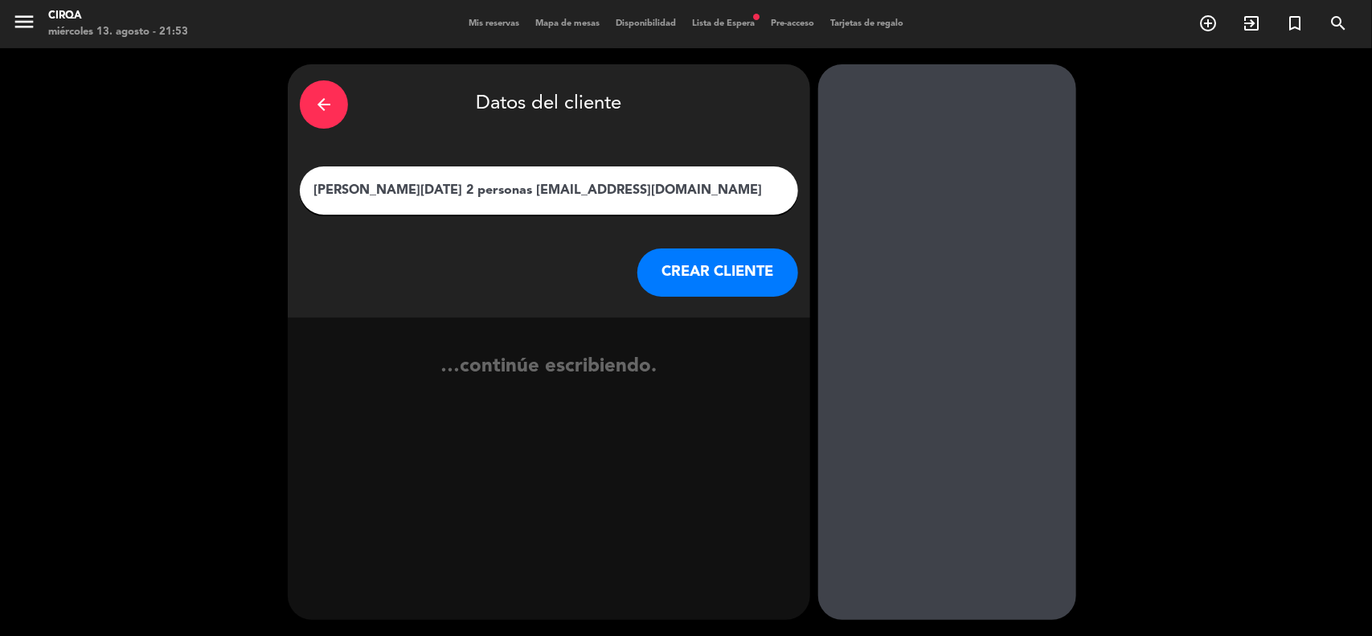
scroll to position [0, 35]
drag, startPoint x: 420, startPoint y: 193, endPoint x: 849, endPoint y: 182, distance: 428.6
click at [849, 182] on div "arrow_back Datos del cliente [PERSON_NAME][DATE] 2 personas [EMAIL_ADDRESS][DOM…" at bounding box center [686, 342] width 1372 height 588
type input "[PERSON_NAME]"
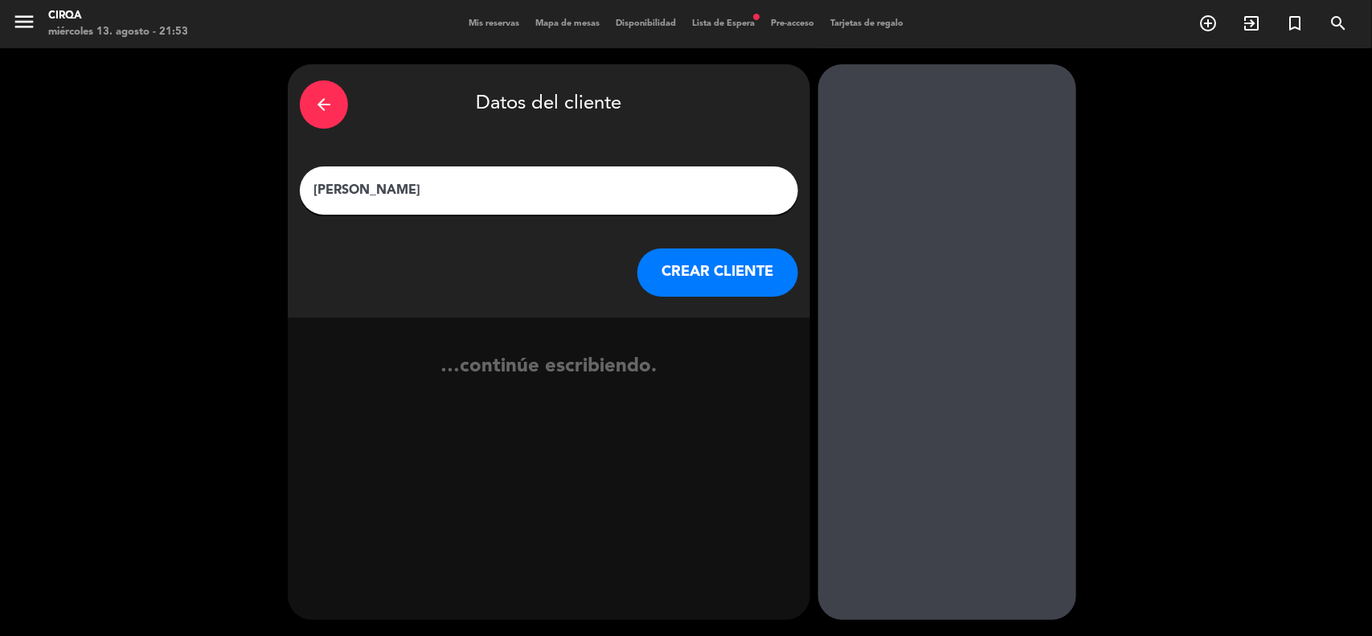
click at [716, 262] on button "CREAR CLIENTE" at bounding box center [718, 272] width 161 height 48
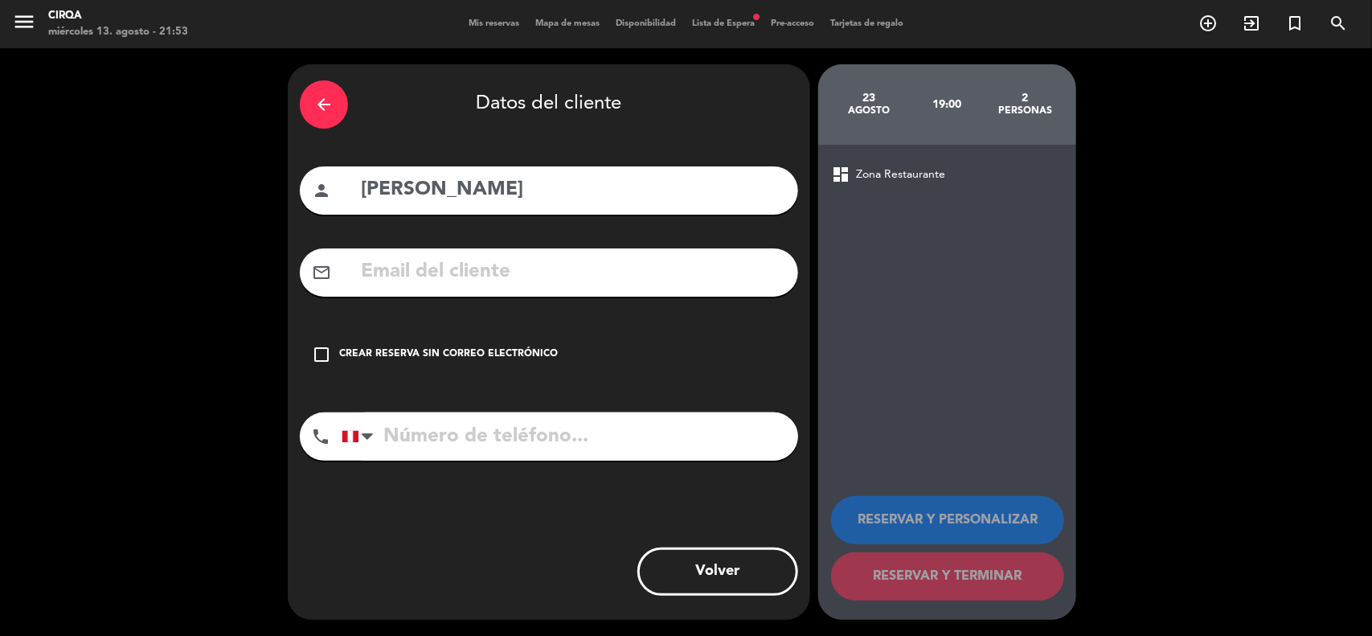
click at [529, 254] on div "mail_outline" at bounding box center [549, 272] width 498 height 48
click at [529, 263] on input "text" at bounding box center [572, 272] width 427 height 33
paste input "[PERSON_NAME][DATE] 2 personas [EMAIL_ADDRESS][DOMAIN_NAME]"
drag, startPoint x: 556, startPoint y: 276, endPoint x: 150, endPoint y: 335, distance: 411.1
click at [150, 335] on div "arrow_back Datos del cliente person [PERSON_NAME] mail_outline [PERSON_NAME][DA…" at bounding box center [686, 342] width 1372 height 588
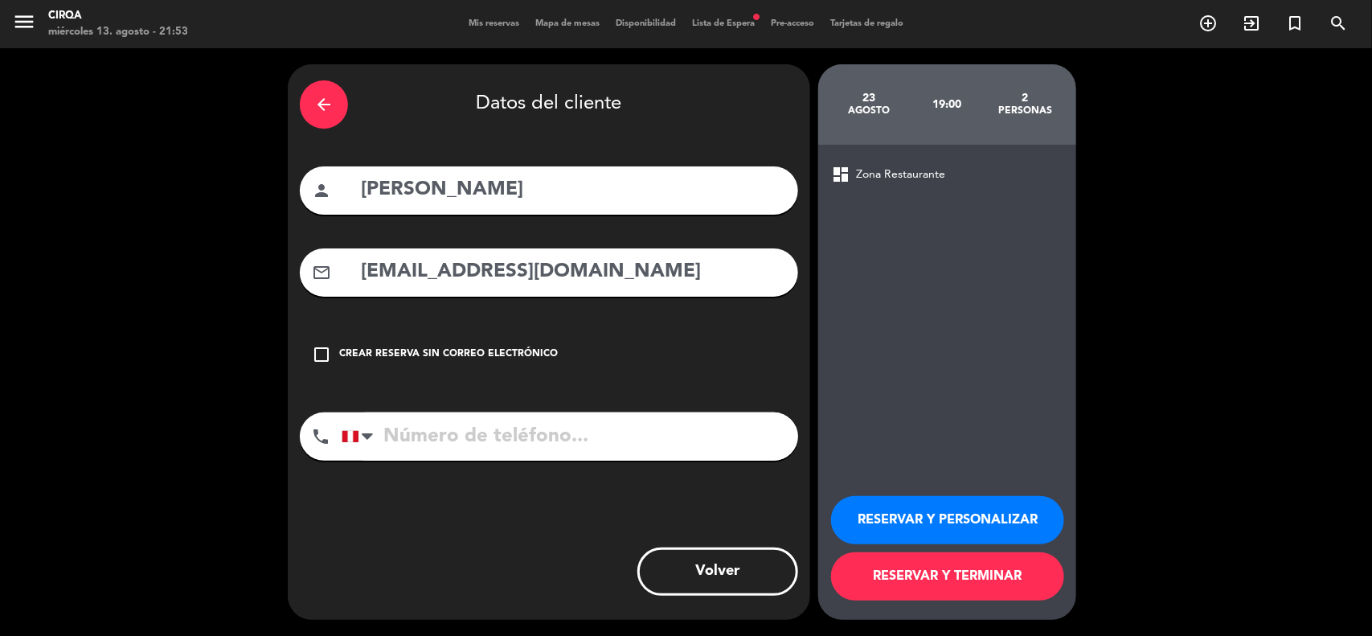
type input "[EMAIL_ADDRESS][DOMAIN_NAME]"
click at [448, 428] on input "tel" at bounding box center [570, 436] width 457 height 48
paste input "[PHONE_NUMBER]"
type input "[PHONE_NUMBER]"
click at [953, 576] on button "RESERVAR Y TERMINAR" at bounding box center [947, 576] width 233 height 48
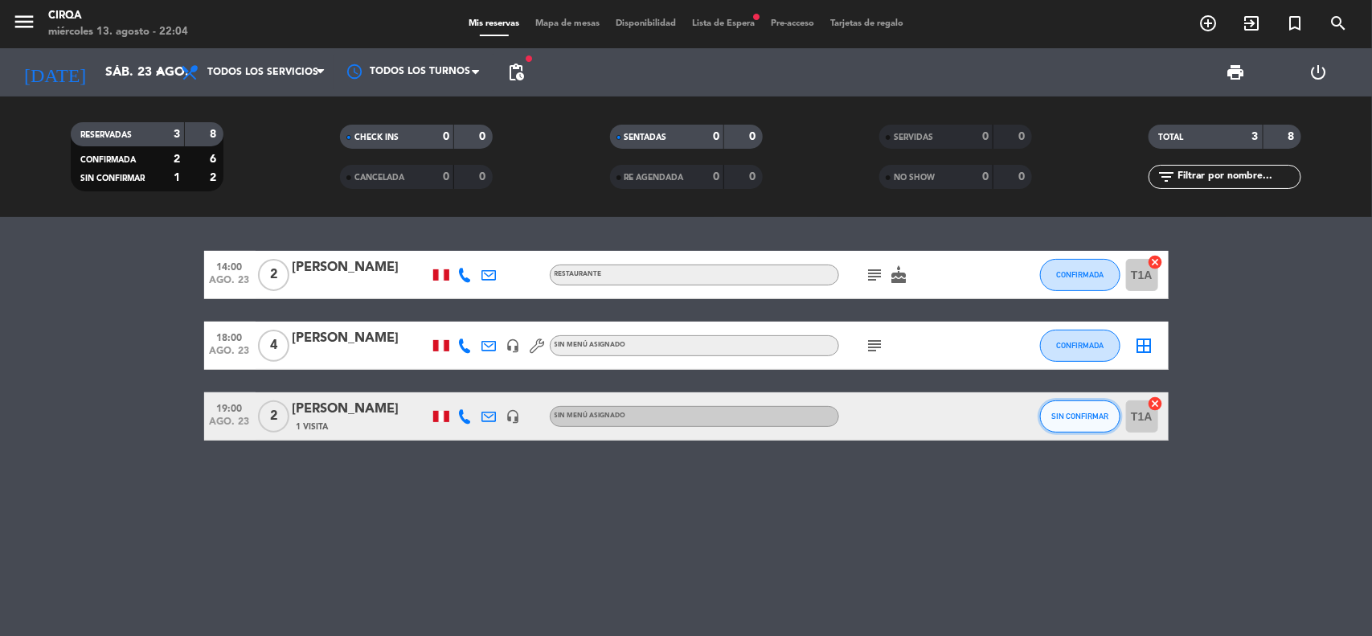
click at [1100, 424] on button "SIN CONFIRMAR" at bounding box center [1080, 416] width 80 height 32
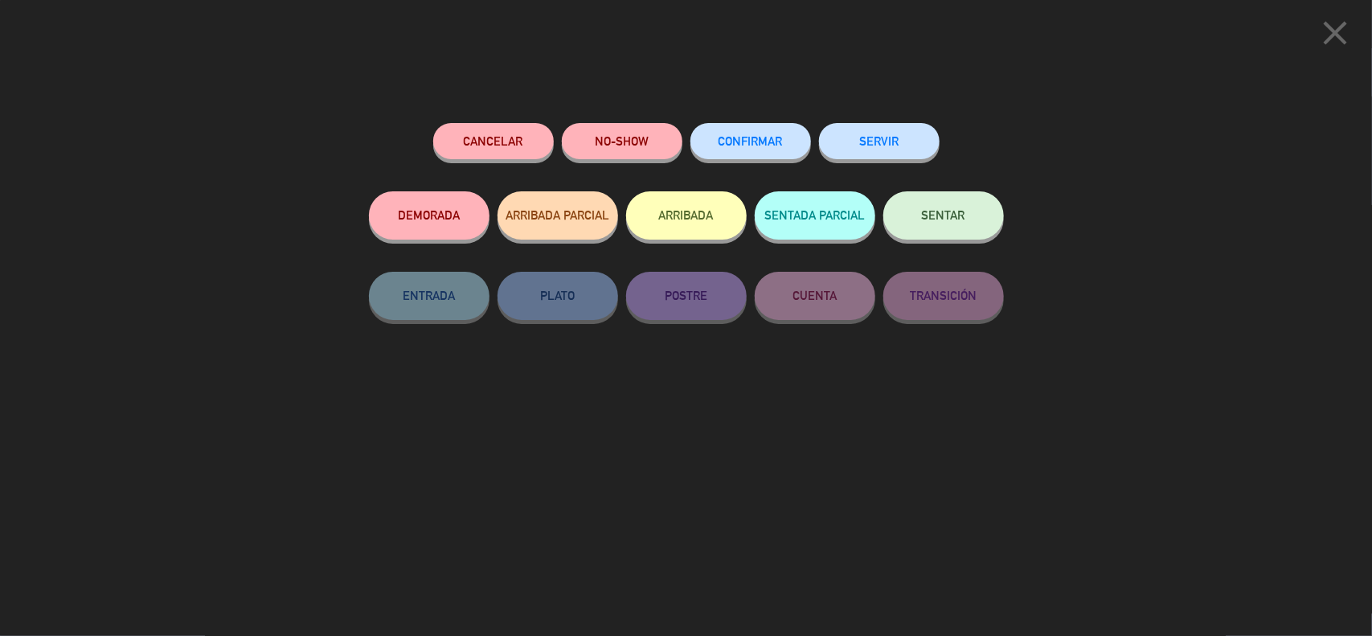
click at [794, 158] on div "CONFIRMAR" at bounding box center [751, 157] width 121 height 68
click at [781, 141] on span "CONFIRMAR" at bounding box center [751, 141] width 64 height 14
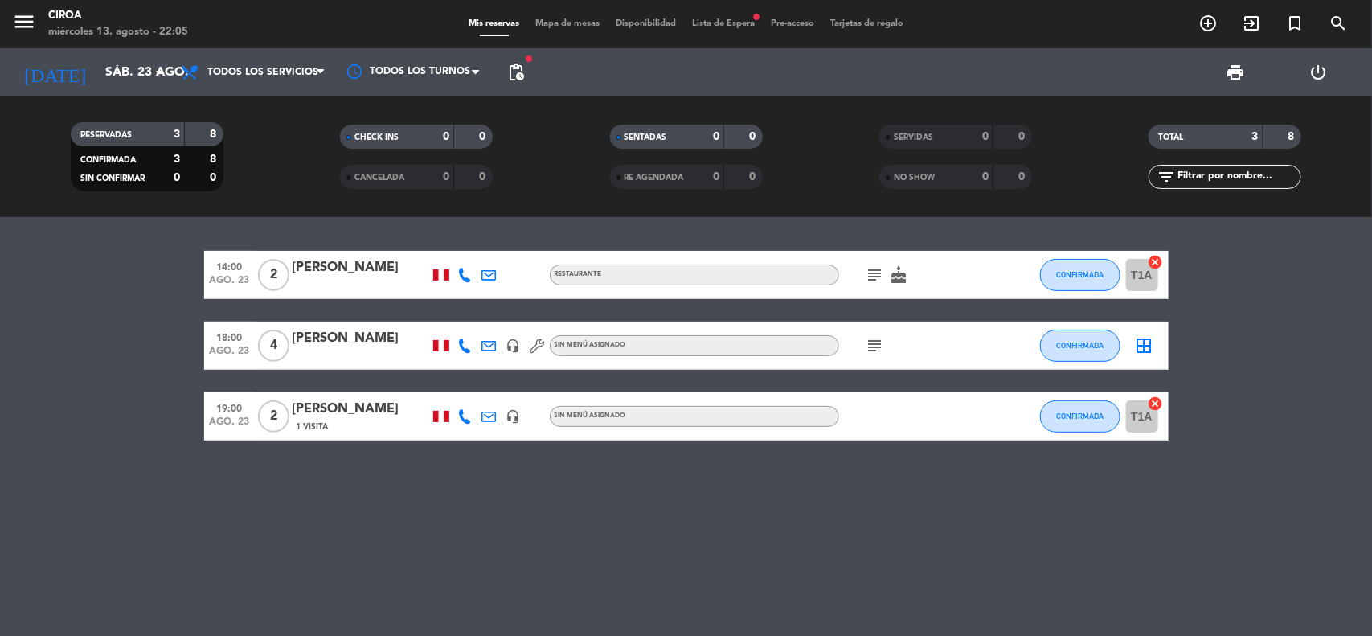
click at [730, 17] on div "Mis reservas Mapa de mesas Disponibilidad Lista de Espera fiber_manual_record P…" at bounding box center [686, 24] width 451 height 14
click at [942, 632] on div "14:00 [DATE] 2 [PERSON_NAME] Restaurante subject cake CONFIRMADA T1A cancel 18:…" at bounding box center [686, 426] width 1372 height 419
click at [945, 633] on div "14:00 [DATE] 2 [PERSON_NAME] Restaurante subject cake CONFIRMADA T1A cancel 18:…" at bounding box center [686, 426] width 1372 height 419
